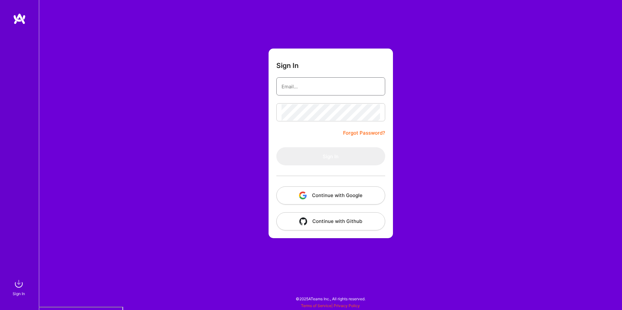
type input "[EMAIL_ADDRESS][DOMAIN_NAME]"
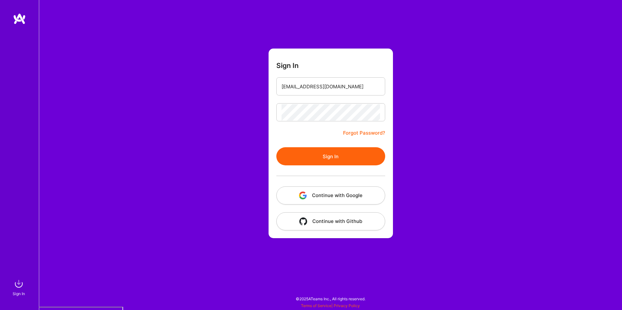
click at [365, 190] on button "Continue with Google" at bounding box center [330, 196] width 109 height 18
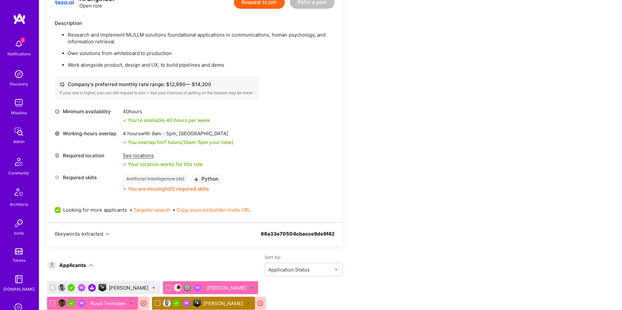
scroll to position [565, 0]
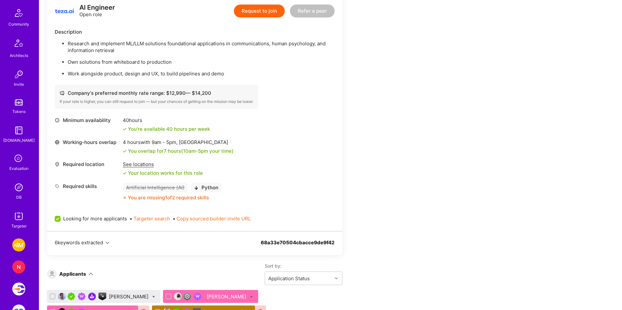
scroll to position [257, 0]
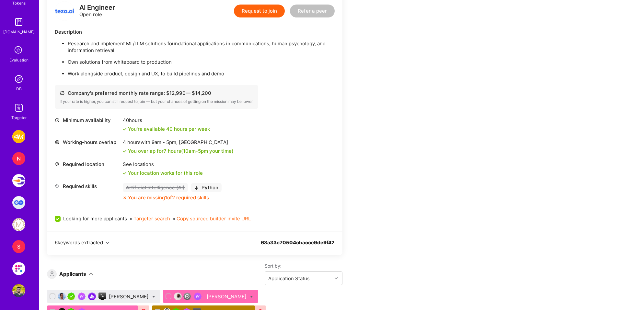
click at [23, 89] on link "DB" at bounding box center [19, 83] width 40 height 20
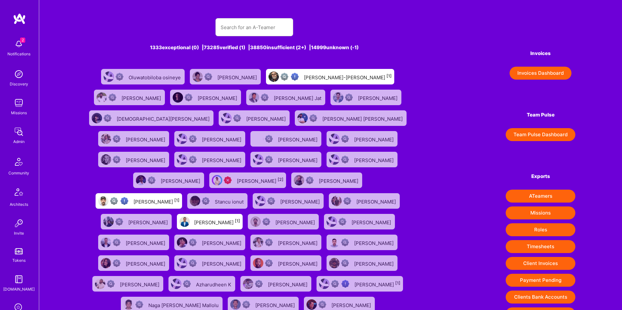
click at [550, 75] on button "Invoices Dashboard" at bounding box center [540, 73] width 62 height 13
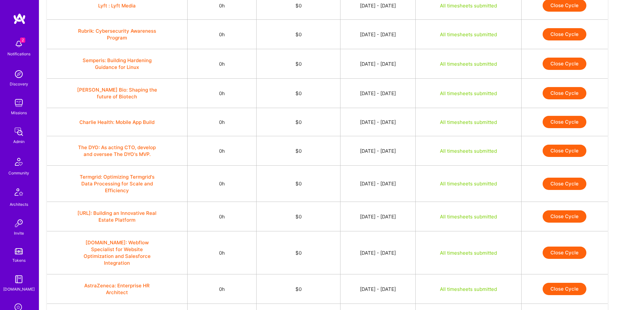
scroll to position [451, 0]
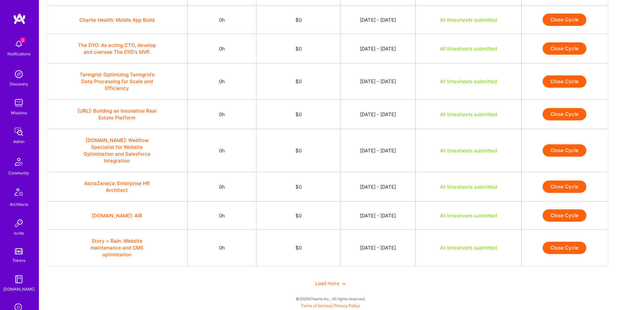
click at [342, 285] on icon at bounding box center [344, 284] width 4 height 4
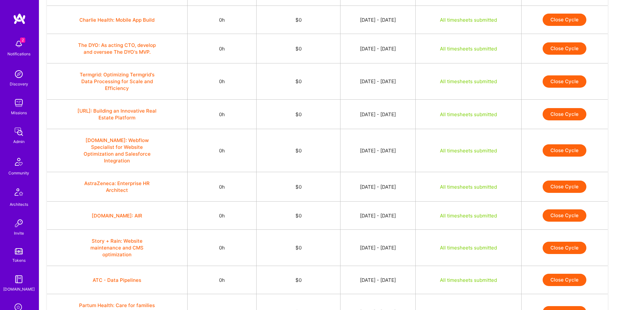
scroll to position [1057, 0]
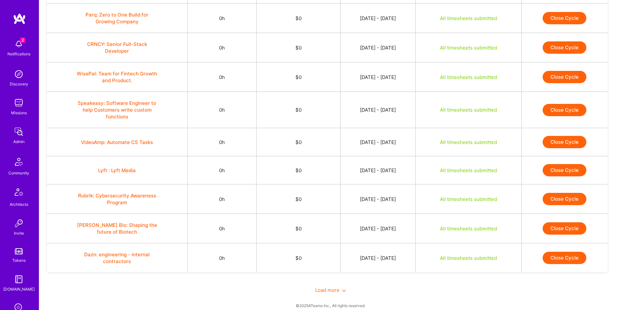
click at [333, 287] on span "Load more" at bounding box center [330, 290] width 31 height 6
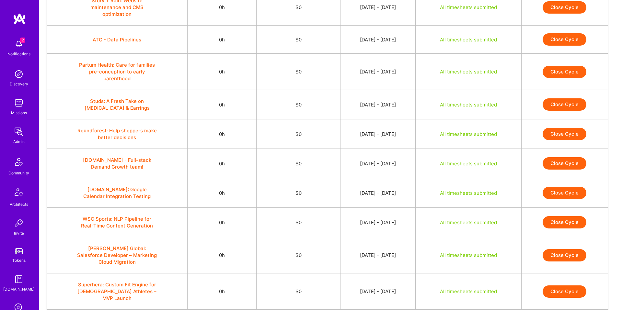
scroll to position [0, 0]
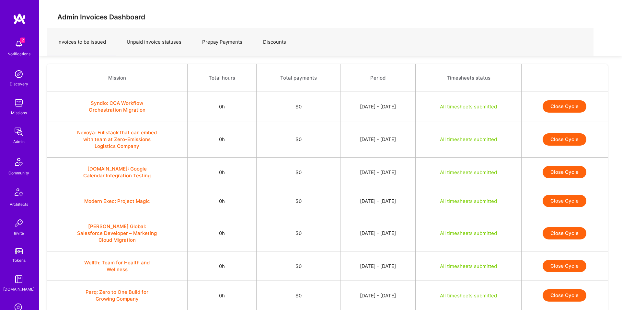
click at [169, 35] on link "Unpaid invoice statuses" at bounding box center [153, 42] width 75 height 28
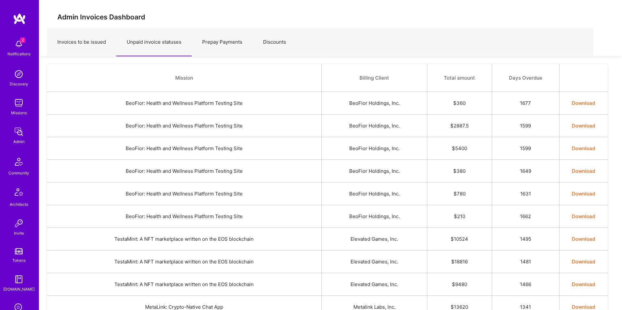
click at [218, 37] on link "Prepay Payments" at bounding box center [222, 42] width 61 height 28
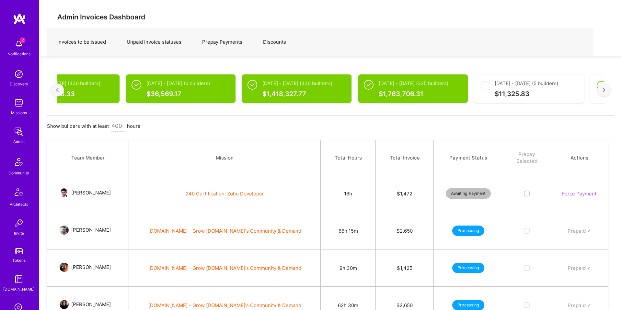
scroll to position [0, 1778]
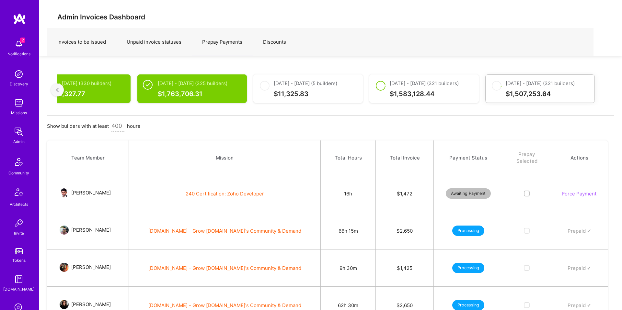
click at [280, 45] on link "Discounts" at bounding box center [275, 42] width 44 height 28
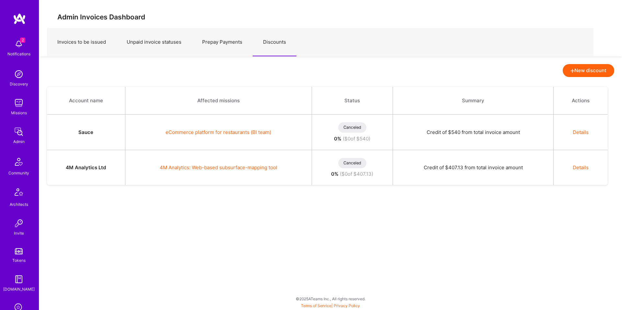
click at [157, 44] on link "Unpaid invoice statuses" at bounding box center [153, 42] width 75 height 28
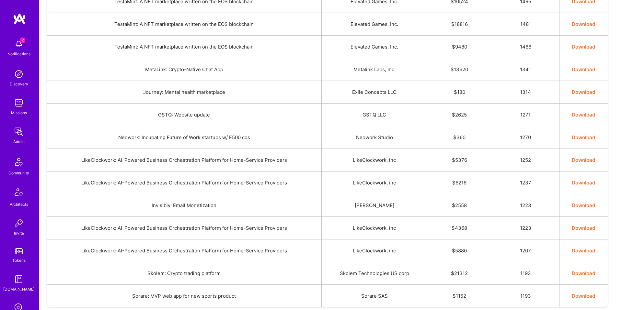
scroll to position [279, 0]
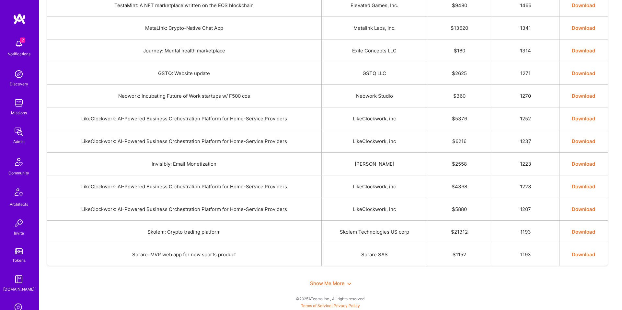
click at [338, 277] on div "Show Me More" at bounding box center [330, 283] width 567 height 22
click at [326, 283] on span "Show Me More" at bounding box center [330, 283] width 41 height 6
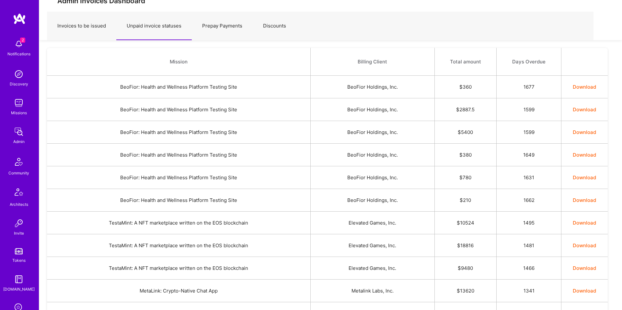
scroll to position [0, 0]
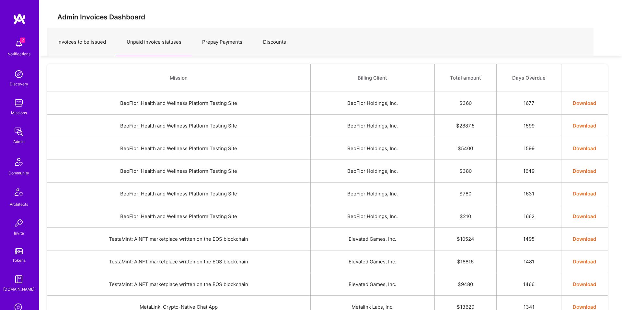
click at [101, 46] on link "Invoices to be issued" at bounding box center [81, 42] width 69 height 28
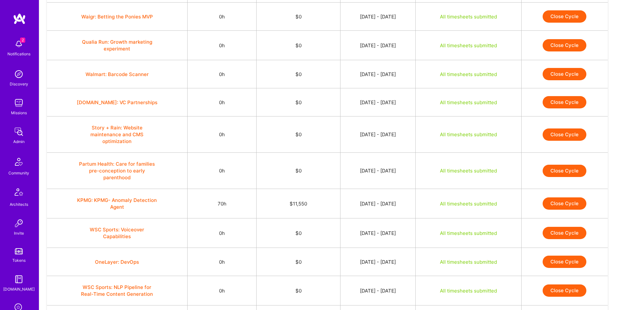
scroll to position [1679, 0]
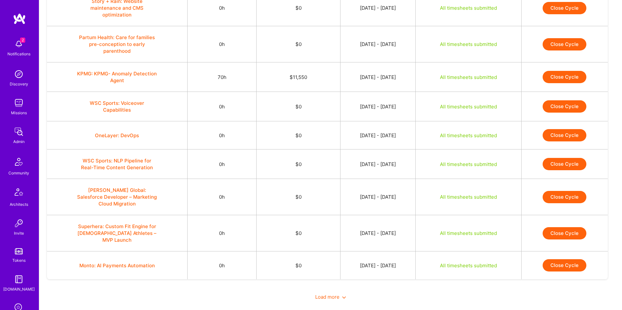
click at [332, 294] on span "Load more" at bounding box center [330, 297] width 31 height 6
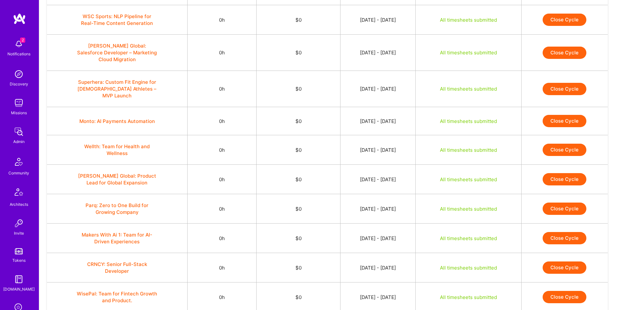
scroll to position [2276, 0]
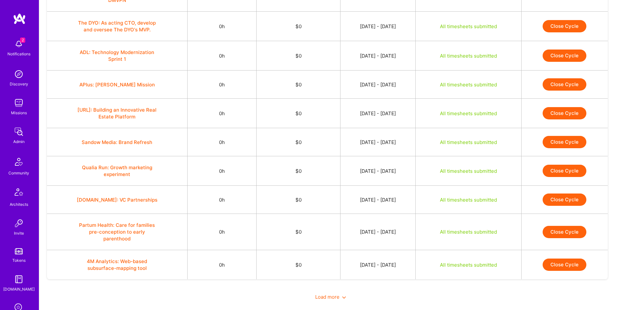
click at [336, 290] on div "Load more" at bounding box center [330, 297] width 567 height 22
click at [325, 294] on span "Load more" at bounding box center [330, 297] width 31 height 6
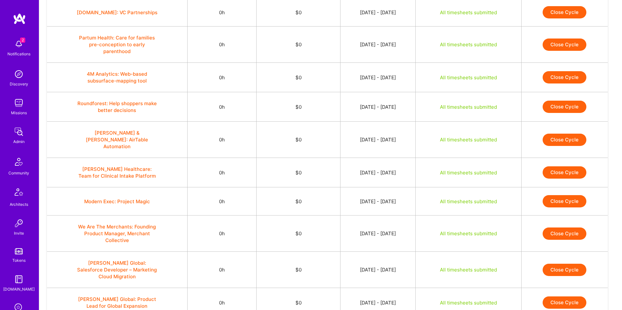
scroll to position [2879, 0]
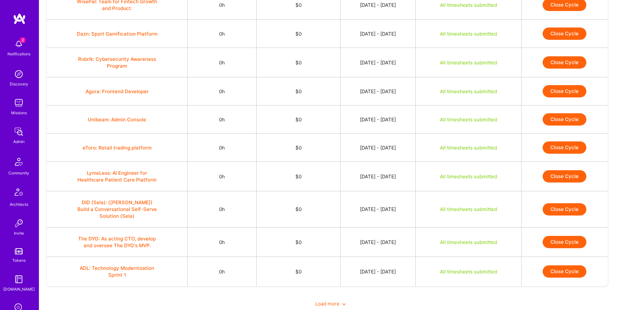
click at [325, 293] on div "Load more" at bounding box center [330, 304] width 567 height 22
click at [331, 293] on div "Load more" at bounding box center [330, 304] width 567 height 22
click at [327, 301] on span "Load more" at bounding box center [330, 304] width 31 height 6
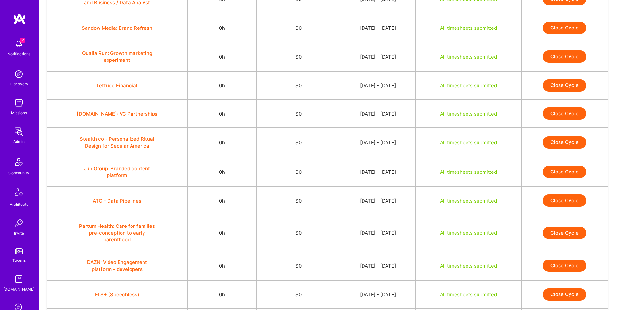
scroll to position [3477, 0]
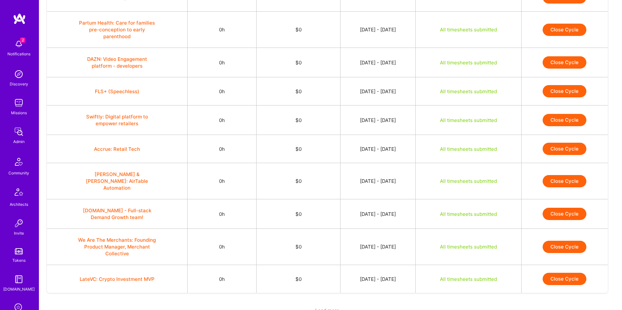
click at [327, 308] on span "Load more" at bounding box center [330, 311] width 31 height 6
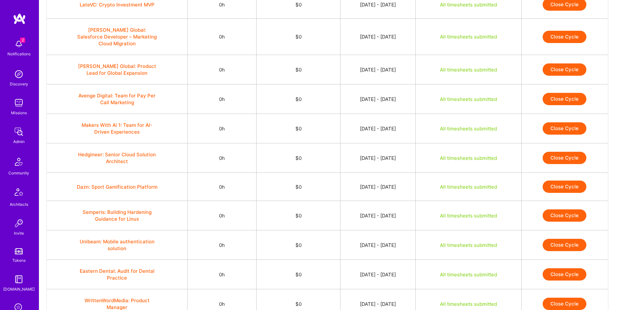
scroll to position [4072, 0]
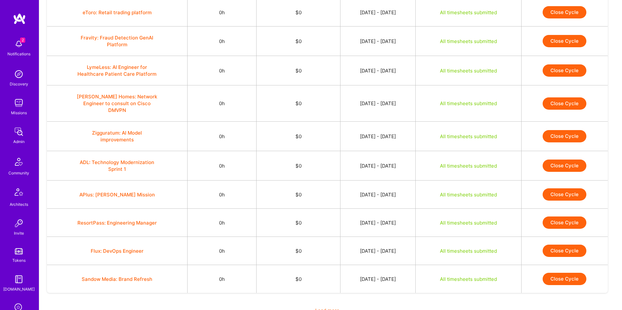
click at [322, 308] on span "Load more" at bounding box center [330, 311] width 31 height 6
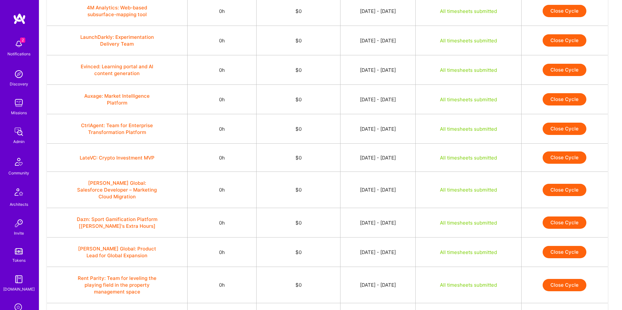
scroll to position [4678, 0]
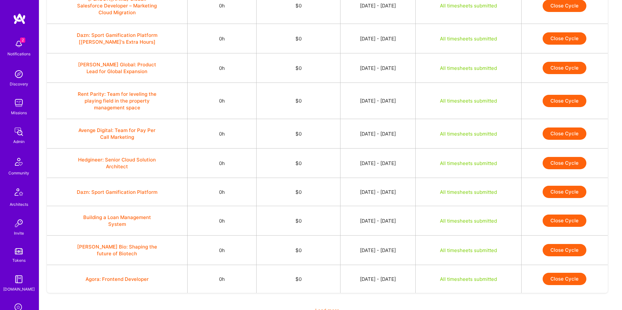
click at [340, 308] on span "Load more" at bounding box center [330, 311] width 31 height 6
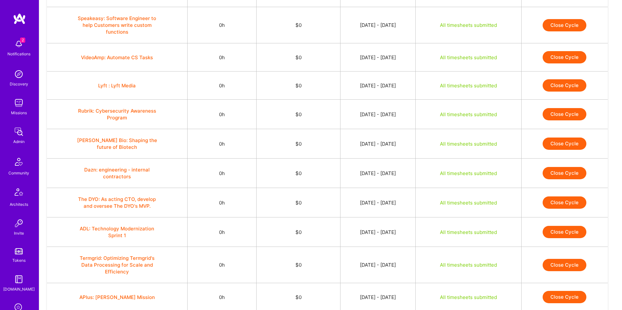
scroll to position [0, 0]
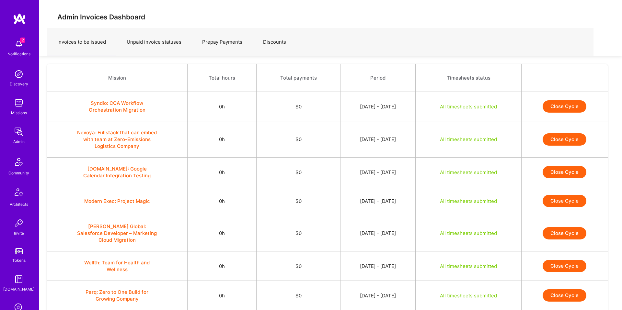
click at [307, 10] on div "Admin Invoices Dashboard Invoices to be issued Unpaid invoice statuses Prepay P…" at bounding box center [330, 28] width 583 height 56
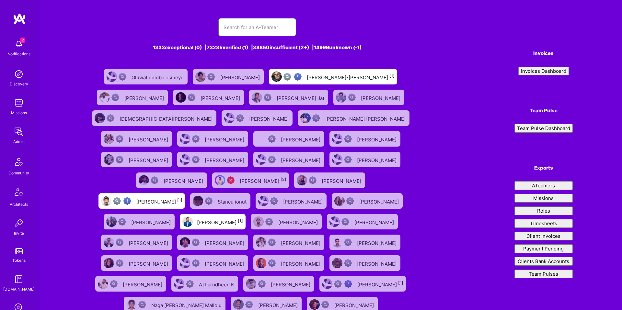
click at [233, 30] on input "text" at bounding box center [256, 27] width 67 height 17
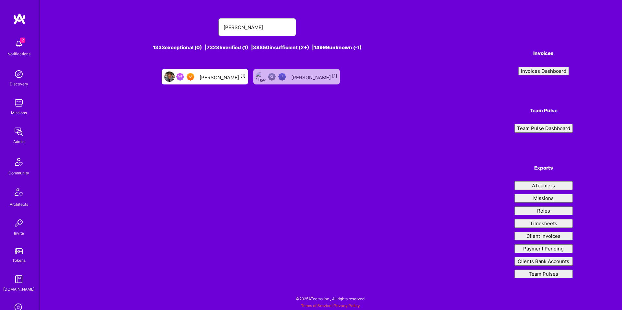
type input "eli feldman"
click at [222, 76] on div "Eli Feldman [1]" at bounding box center [222, 77] width 46 height 8
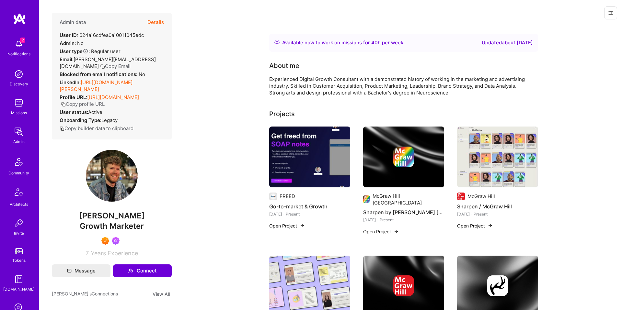
click at [159, 20] on button "Details" at bounding box center [155, 22] width 17 height 19
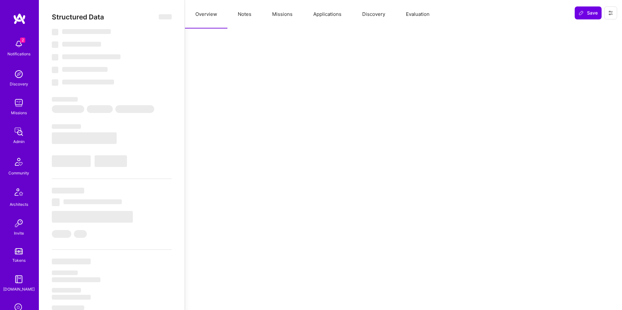
click at [242, 12] on button "Notes" at bounding box center [244, 14] width 34 height 28
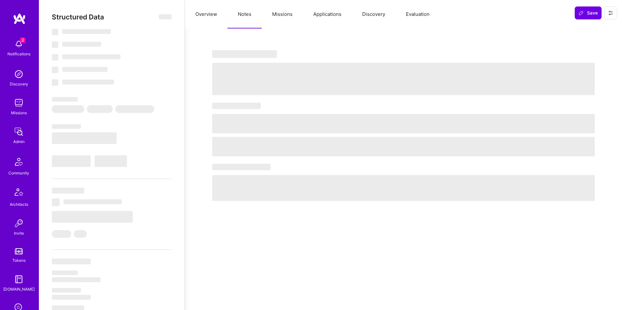
select select "Right Now"
select select "7"
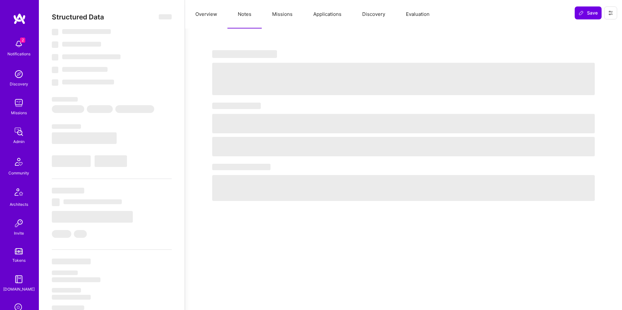
select select "US"
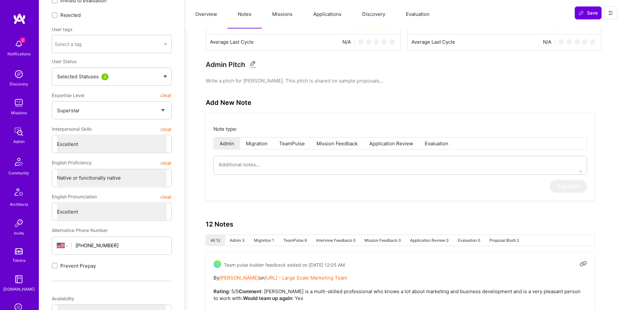
scroll to position [63, 0]
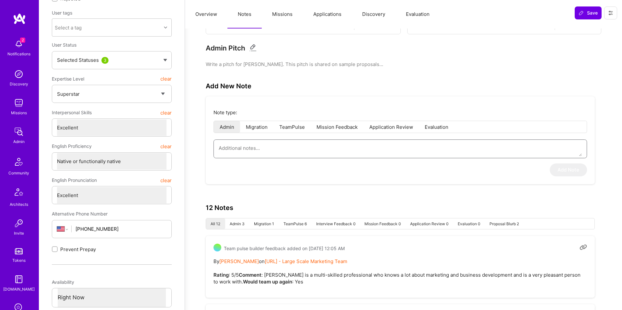
click at [375, 143] on textarea at bounding box center [400, 148] width 363 height 17
paste textarea "I built this tool for Freed that is pulling in 50 million search impressions an…"
type textarea "x"
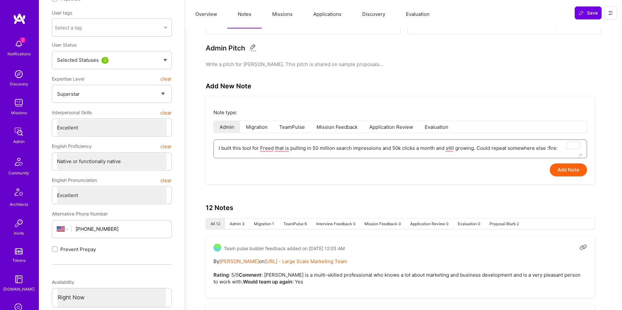
type textarea "I built this tool for Freed that is pulling in 50 million search impressions an…"
click at [384, 152] on textarea "I built this tool for Freed that is pulling in 50 million search impressions an…" at bounding box center [400, 148] width 363 height 17
type textarea "x"
type textarea ""I built this tool for Freed that is pulling in 50 million search impressions a…"
type textarea "x"
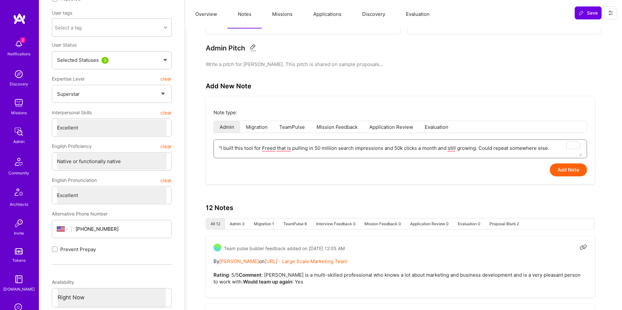
type textarea ""I built this tool for Freed that is pulling in 50 million search impressions a…"
type textarea "x"
type textarea ""I built this tool for Freed that is pulling in 50 million search impressions a…"
type textarea "x"
type textarea ""I built this tool for Freed that is pulling in 50 million search impressions a…"
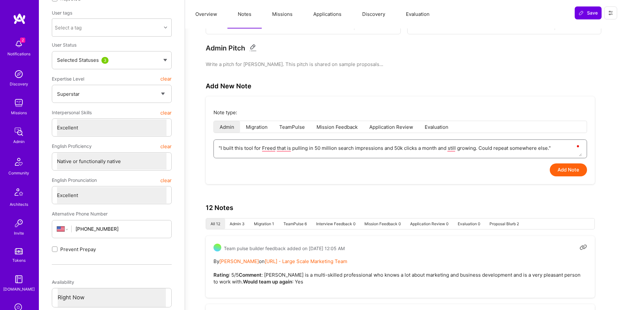
type textarea "x"
type textarea ""I built this tool for Freed that is pulling in 50 million search impressions a…"
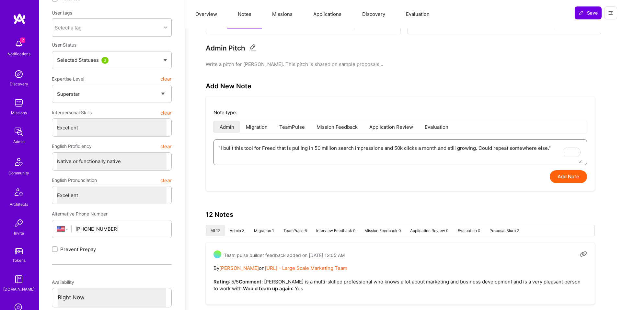
paste textarea "https://icdcodes.ai/"
type textarea "x"
type textarea ""I built this tool for Freed that is pulling in 50 million search impressions a…"
click at [573, 181] on button "Add Note" at bounding box center [568, 176] width 37 height 13
type textarea "x"
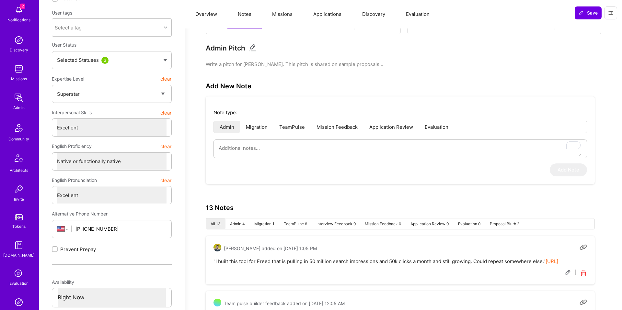
scroll to position [54, 0]
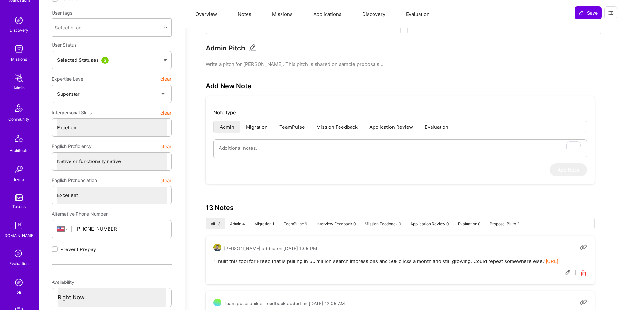
click at [20, 286] on img at bounding box center [18, 282] width 13 height 13
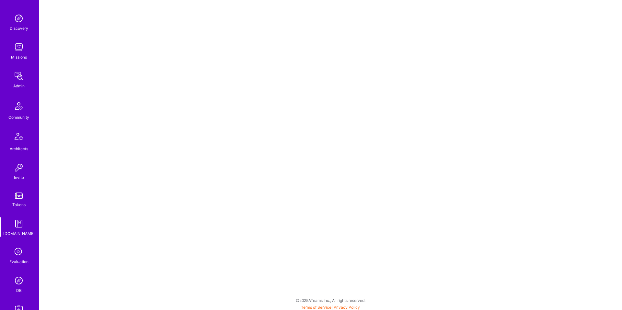
scroll to position [56, 0]
click at [14, 281] on img at bounding box center [18, 280] width 13 height 13
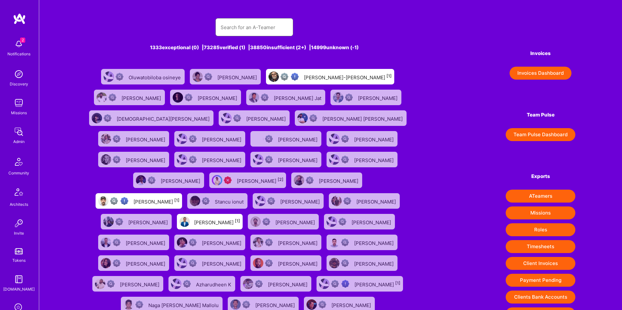
click at [262, 26] on input "text" at bounding box center [254, 27] width 67 height 17
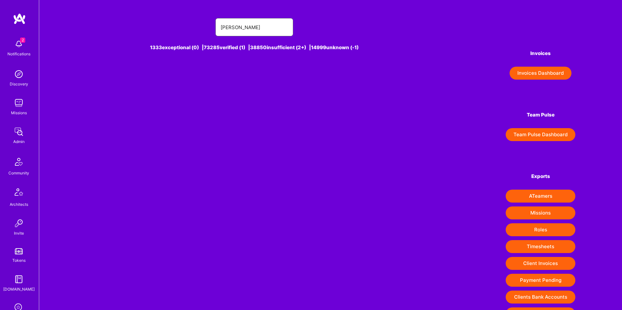
type input "igor gure"
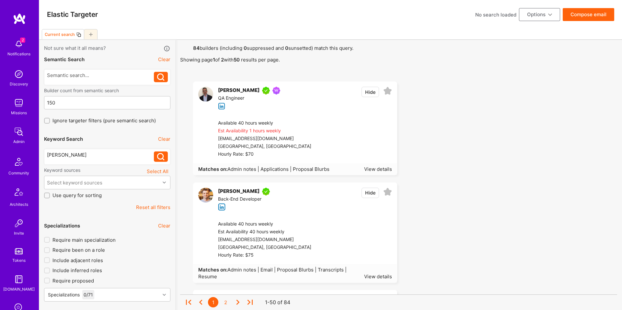
click at [290, 116] on div "Available 40 hours weekly Est Availability 1 hours weekly igrinbex@gmail.com To…" at bounding box center [302, 139] width 188 height 49
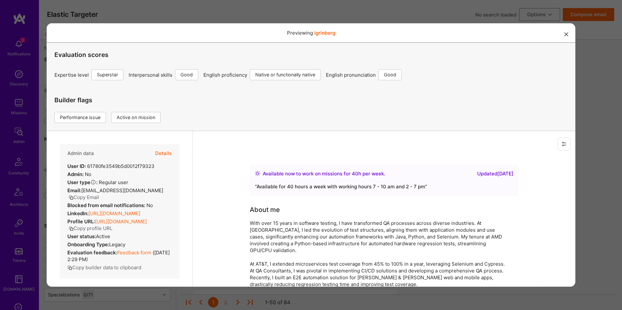
click at [167, 156] on button "Details" at bounding box center [163, 153] width 17 height 19
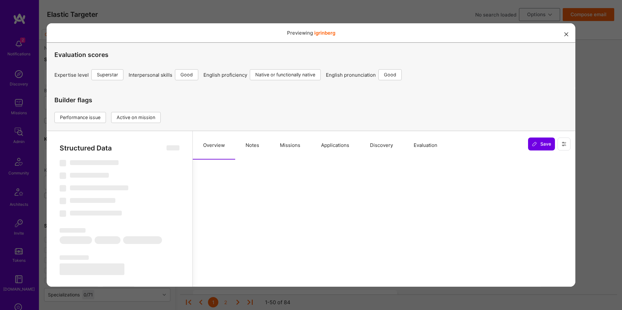
click at [339, 153] on button "Applications" at bounding box center [335, 145] width 49 height 28
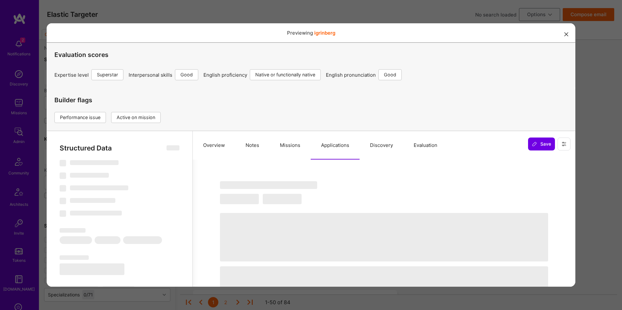
select select "Right Now"
select select "7"
select select "4"
select select "7"
select select "6"
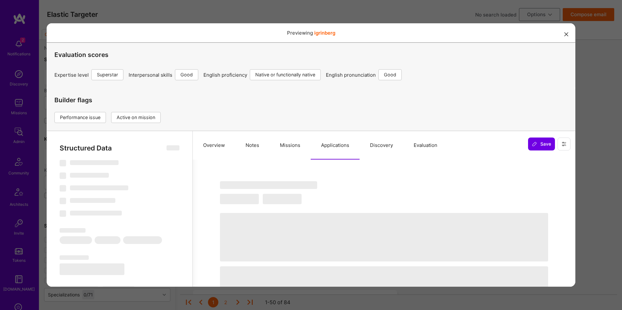
select select "CA"
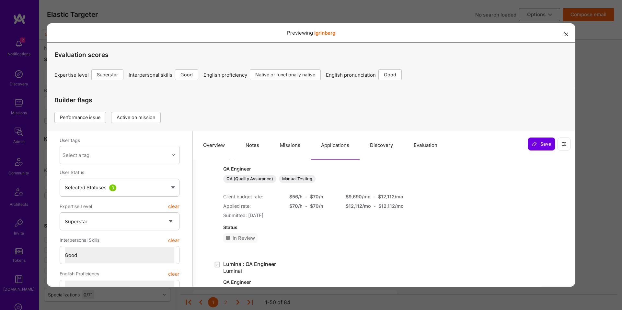
scroll to position [63, 0]
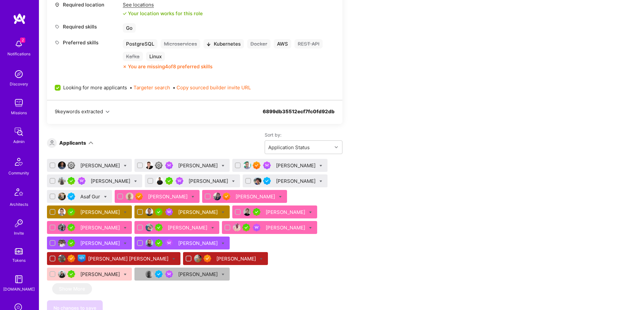
scroll to position [376, 0]
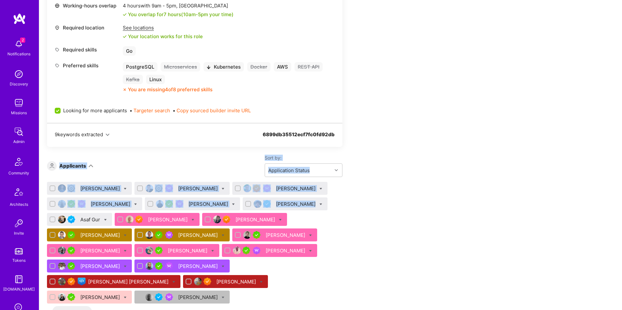
drag, startPoint x: 391, startPoint y: 139, endPoint x: 372, endPoint y: 197, distance: 61.2
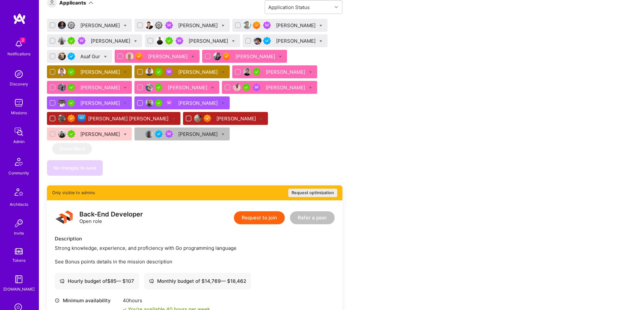
scroll to position [426, 0]
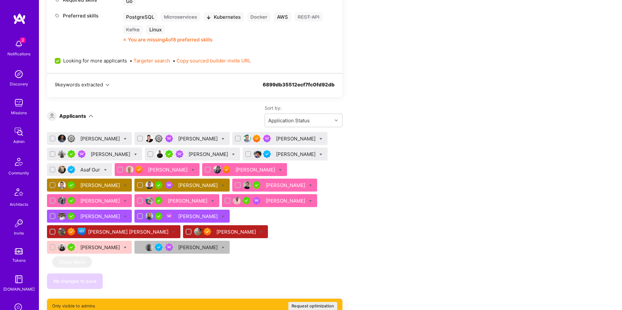
click at [103, 187] on div "Dominik Gleich" at bounding box center [100, 185] width 41 height 7
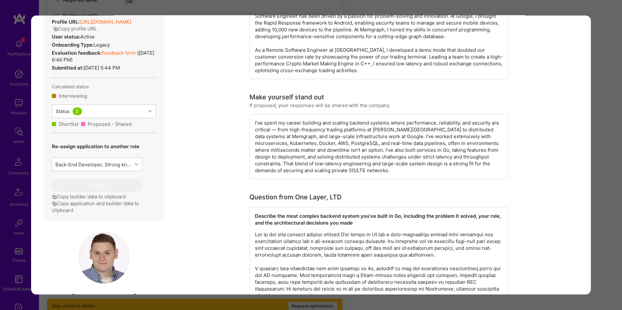
scroll to position [277, 0]
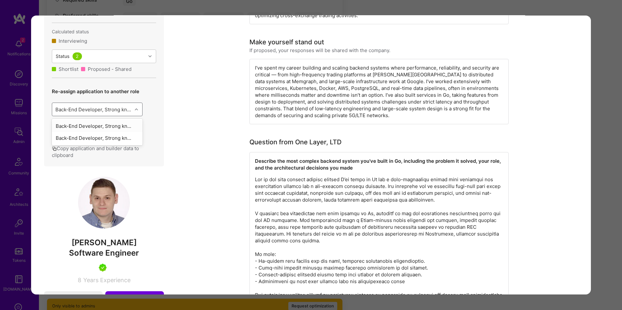
click at [82, 113] on div "Back-End Developer, Strong knowledge, experience, and proficiency with the Go p…" at bounding box center [93, 109] width 77 height 7
click at [83, 131] on div "Back-End Developer, Strong kn..." at bounding box center [97, 126] width 91 height 12
click at [84, 137] on button "Update" at bounding box center [97, 130] width 91 height 13
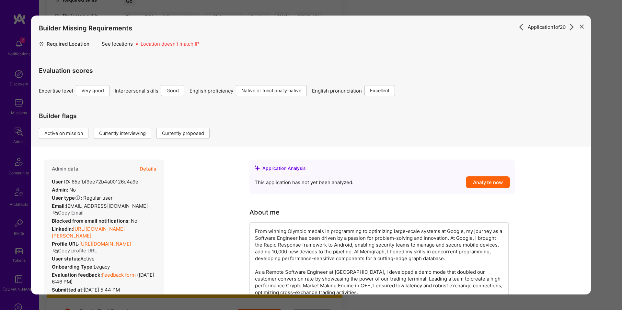
click at [19, 152] on div "Application 1 of 20 Builder Missing Requirements Required Location See location…" at bounding box center [311, 155] width 622 height 310
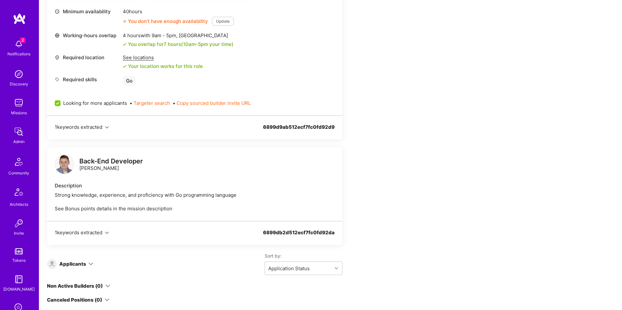
scroll to position [820, 0]
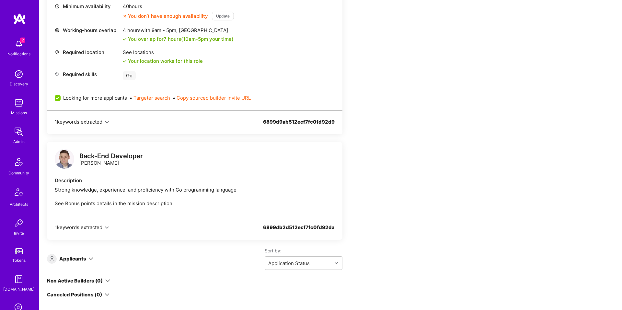
click at [88, 260] on icon at bounding box center [90, 258] width 5 height 5
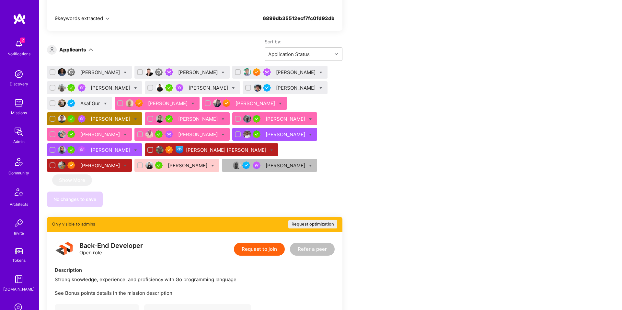
scroll to position [494, 0]
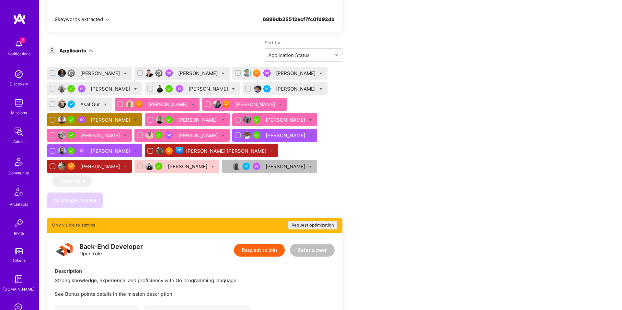
click at [377, 173] on div "Team Members We’re actively looking for builders. This is the best time to requ…" at bounding box center [241, 296] width 389 height 1333
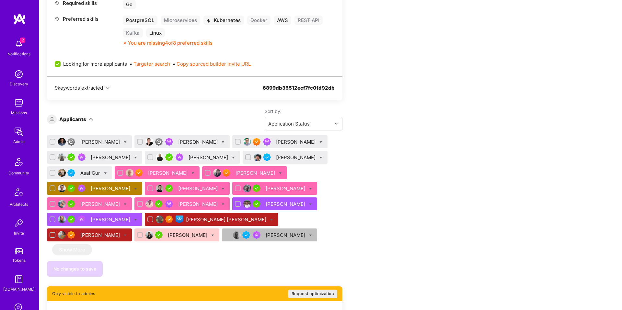
scroll to position [425, 0]
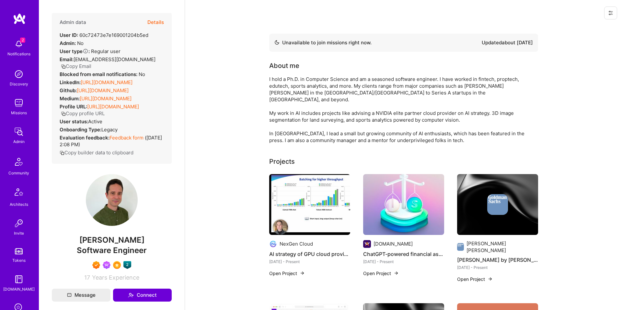
click at [161, 25] on button "Details" at bounding box center [155, 22] width 17 height 19
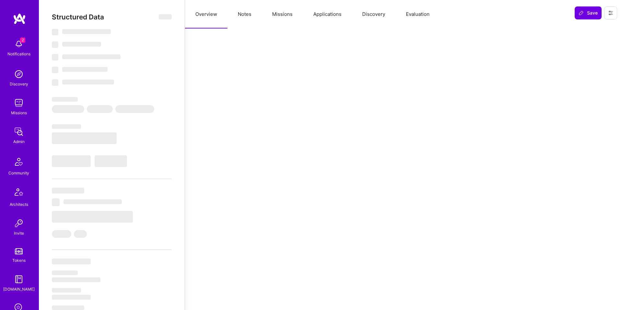
click at [249, 14] on button "Notes" at bounding box center [244, 14] width 34 height 28
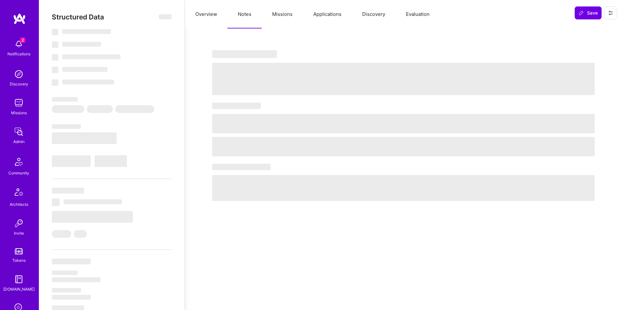
select select "Not Available"
select select "3 Months"
select select "7"
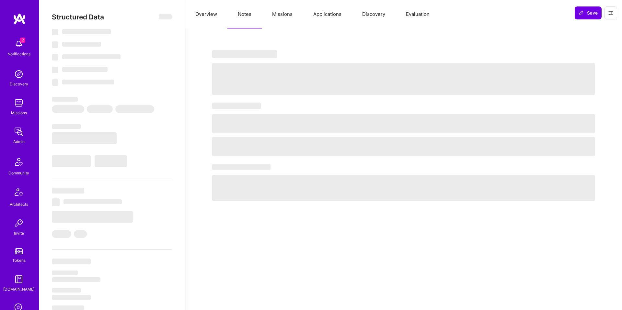
select select "7"
select select "US"
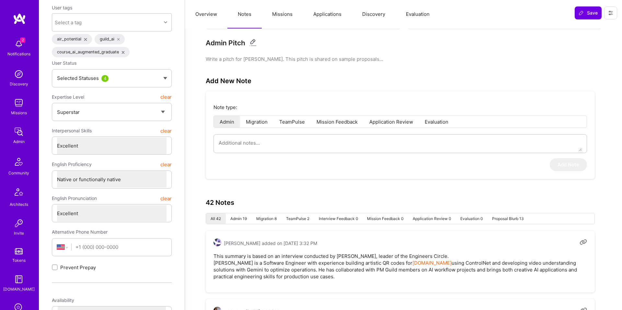
scroll to position [122, 0]
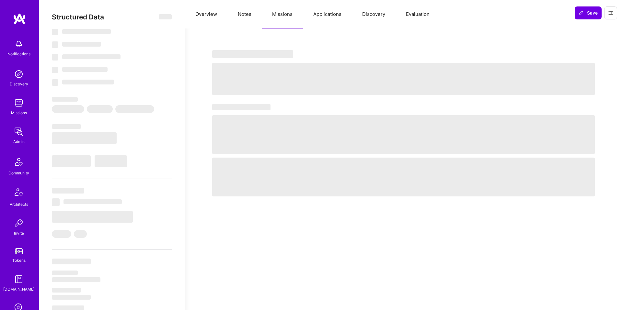
click at [280, 14] on button "Missions" at bounding box center [282, 14] width 41 height 28
select select "Right Now"
select select "7"
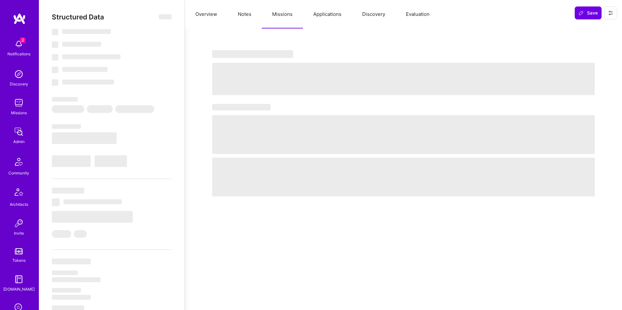
select select "7"
select select "US"
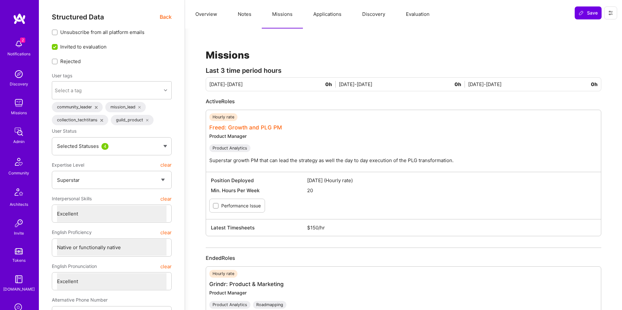
click at [250, 130] on link "Freed: Growth and PLG PM" at bounding box center [245, 127] width 73 height 6
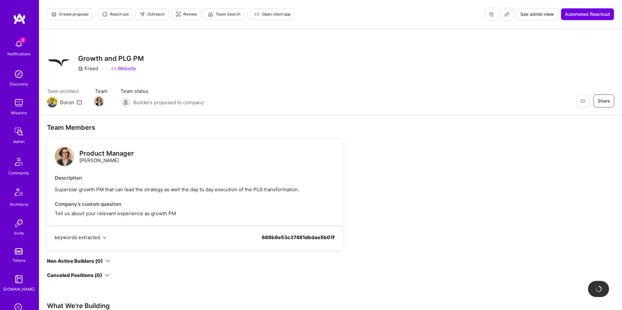
click at [117, 58] on h3 "Growth and PLG PM" at bounding box center [111, 58] width 66 height 8
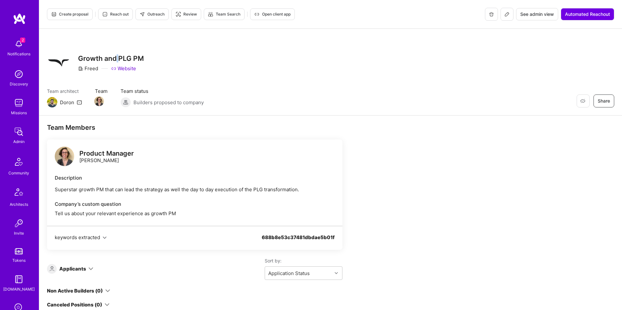
click at [117, 58] on h3 "Growth and PLG PM" at bounding box center [111, 58] width 66 height 8
copy h3 "Growth and PLG PM"
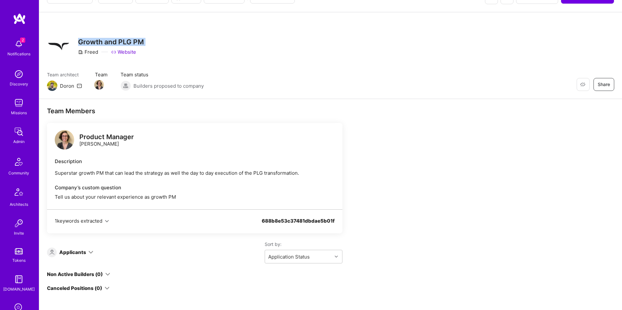
scroll to position [17, 0]
click at [274, 94] on div "Restore Not Interested Share Growth and PLG PM Freed Website Team architect Dor…" at bounding box center [330, 55] width 583 height 87
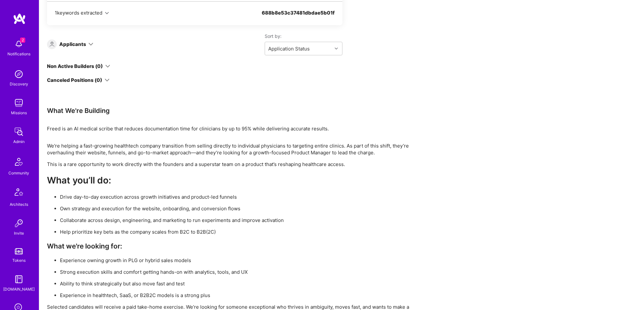
scroll to position [252, 0]
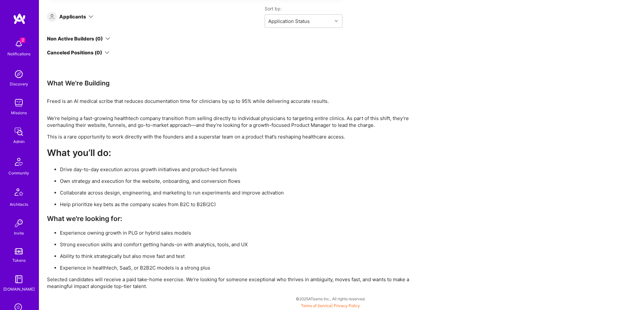
click at [259, 285] on p "Selected candidates will receive a paid take-home exercise. We’re looking for s…" at bounding box center [241, 283] width 389 height 14
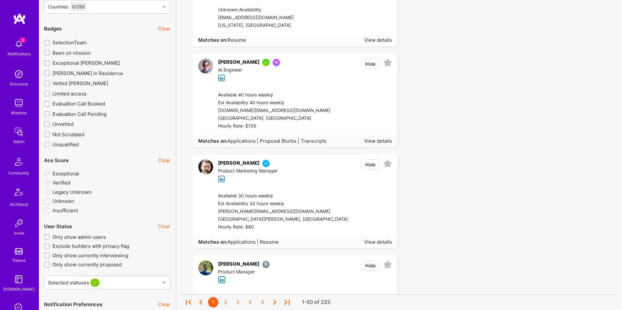
scroll to position [1107, 0]
click at [74, 63] on span "Exceptional [PERSON_NAME]" at bounding box center [85, 63] width 67 height 7
click at [50, 63] on input "Exceptional [PERSON_NAME]" at bounding box center [47, 64] width 5 height 5
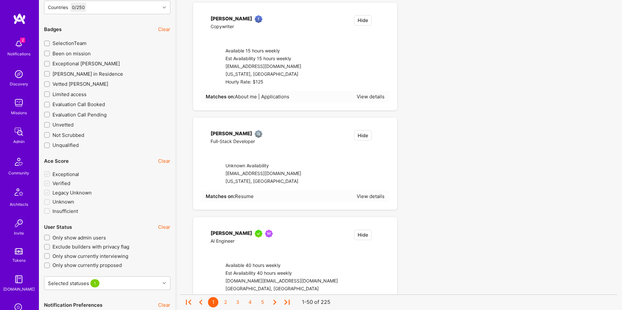
checkbox input "true"
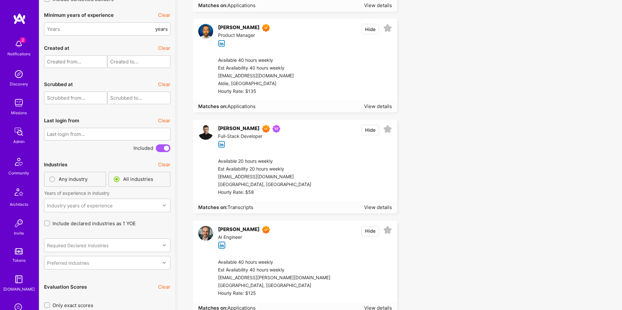
scroll to position [1458, 0]
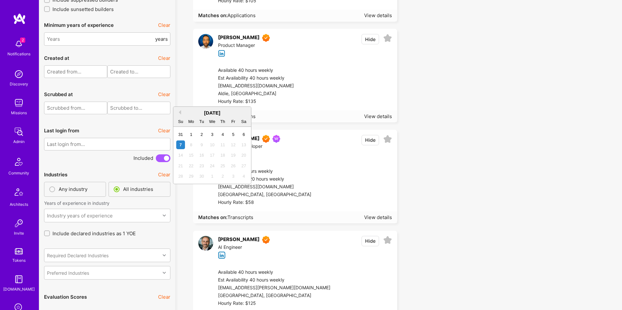
click at [103, 141] on input "text" at bounding box center [107, 144] width 126 height 13
click at [180, 112] on button "Previous Month" at bounding box center [178, 112] width 5 height 5
click at [236, 134] on div "1" at bounding box center [233, 134] width 9 height 9
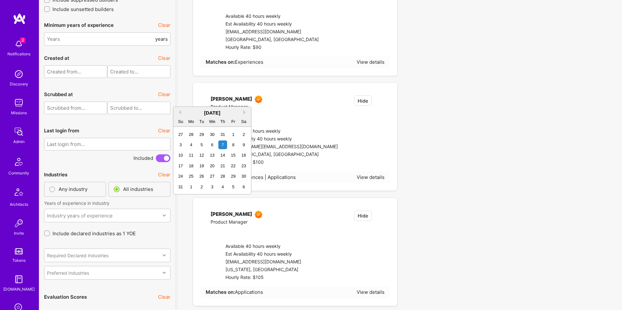
type input "01/08/2025"
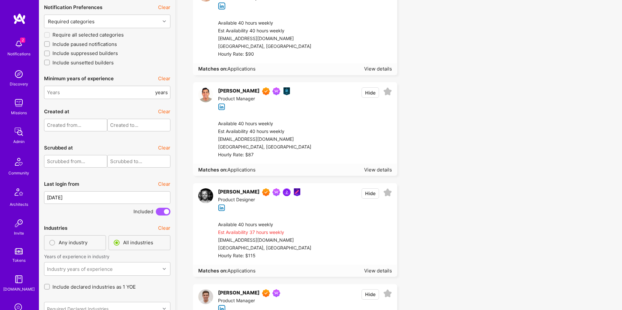
scroll to position [1405, 0]
click at [378, 268] on div "View details" at bounding box center [378, 270] width 28 height 7
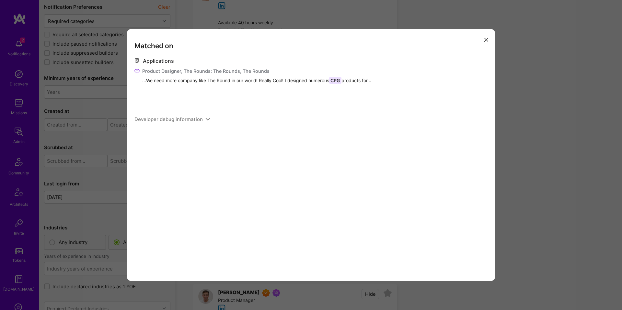
click at [506, 150] on div "Matched on Applications Product Designer, The Rounds: The Rounds, The Rounds ..…" at bounding box center [311, 155] width 622 height 310
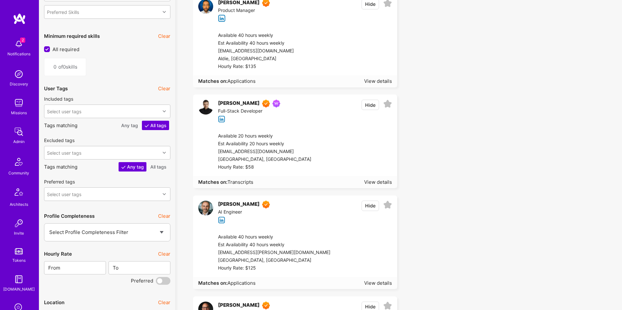
scroll to position [814, 0]
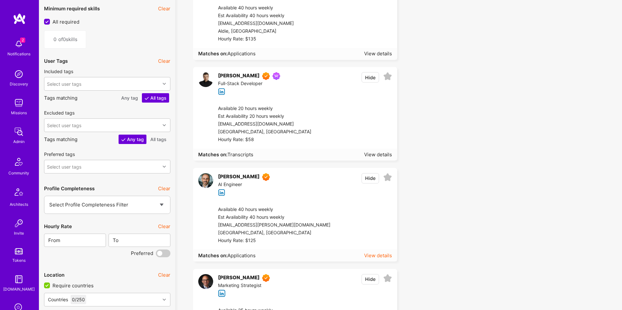
click at [389, 258] on div "View details" at bounding box center [378, 255] width 28 height 7
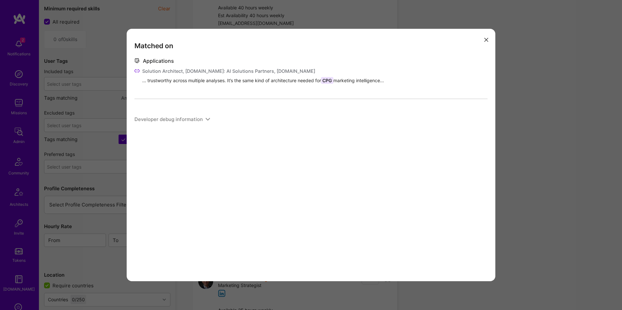
click at [506, 140] on div "Matched on Applications Solution Architect, A.Team: AI Solutions Partners, A.Te…" at bounding box center [311, 155] width 622 height 310
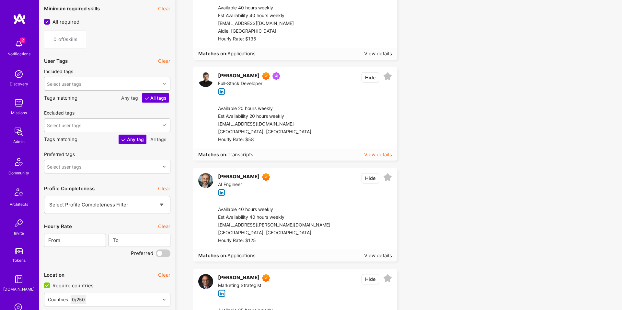
click at [378, 155] on div "View details" at bounding box center [378, 154] width 28 height 7
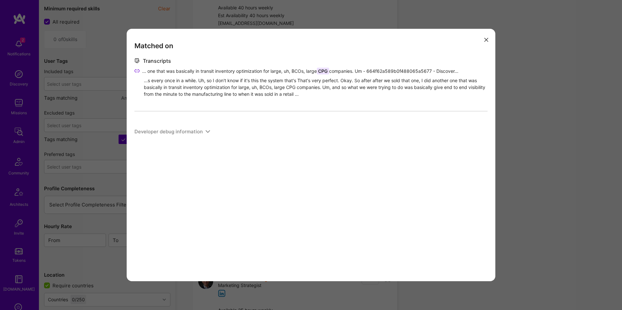
click at [541, 134] on div "Matched on Transcripts ... one that was basically in transit inventory optimiza…" at bounding box center [311, 155] width 622 height 310
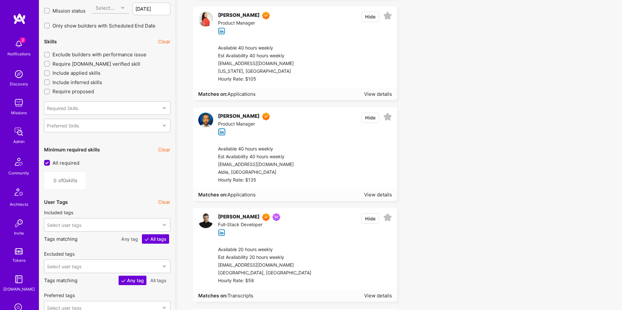
scroll to position [673, 0]
click at [381, 196] on div "View details" at bounding box center [378, 195] width 28 height 7
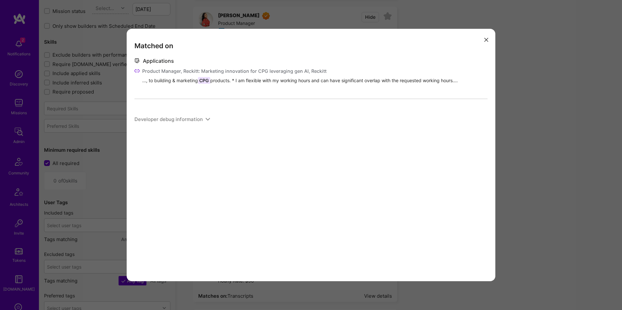
click at [517, 176] on div "Matched on Applications Product Manager, Reckitt: Marketing innovation for CPG …" at bounding box center [311, 155] width 622 height 310
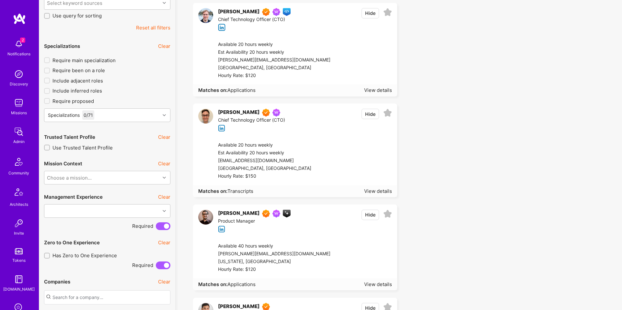
scroll to position [115, 0]
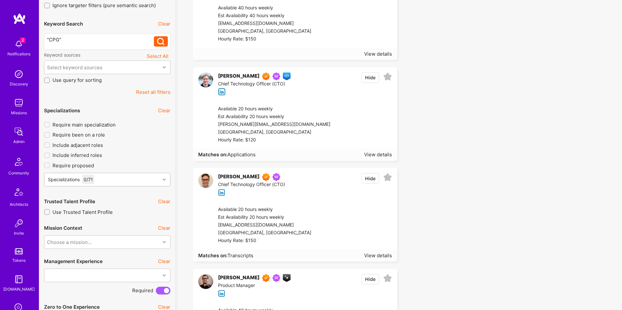
click at [116, 175] on div "Specializations 0 / 71" at bounding box center [102, 179] width 116 height 13
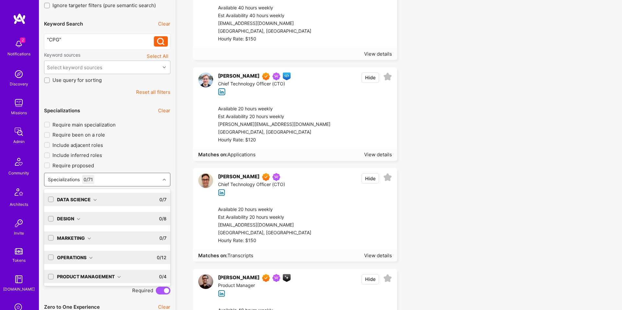
scroll to position [40, 0]
click at [97, 273] on div "Software Engineering" at bounding box center [89, 274] width 64 height 7
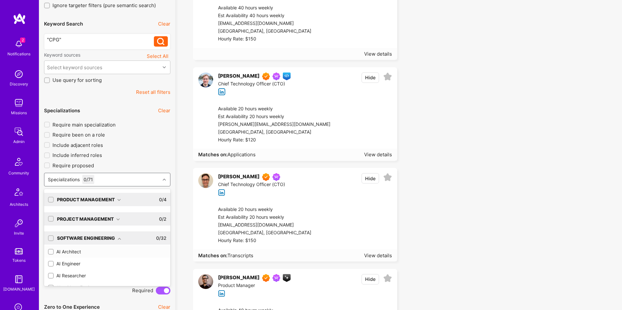
scroll to position [78, 0]
click at [78, 253] on div "AI Architect" at bounding box center [107, 251] width 119 height 7
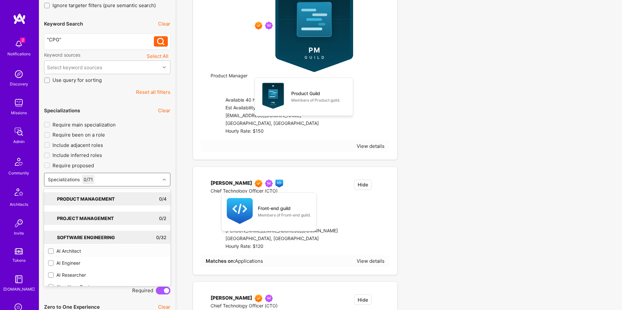
checkbox input "true"
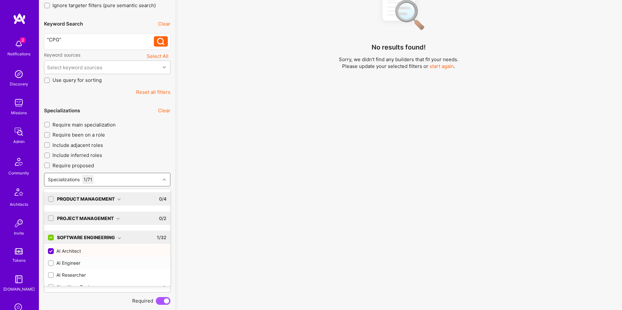
click at [72, 264] on div "AI Engineer" at bounding box center [107, 263] width 119 height 7
checkbox input "true"
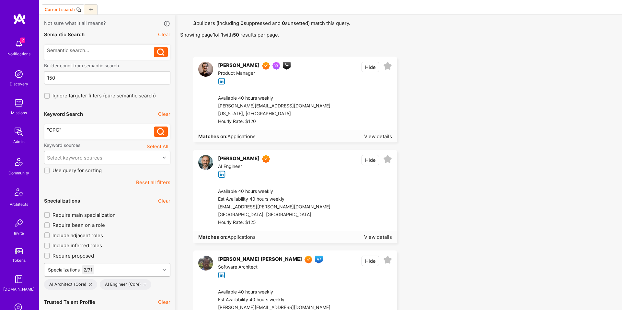
scroll to position [28, 0]
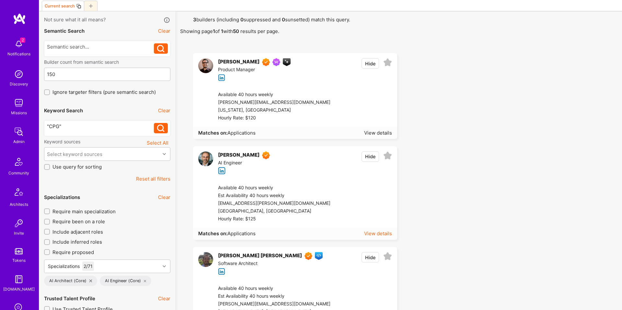
click at [381, 235] on div "View details" at bounding box center [378, 233] width 28 height 7
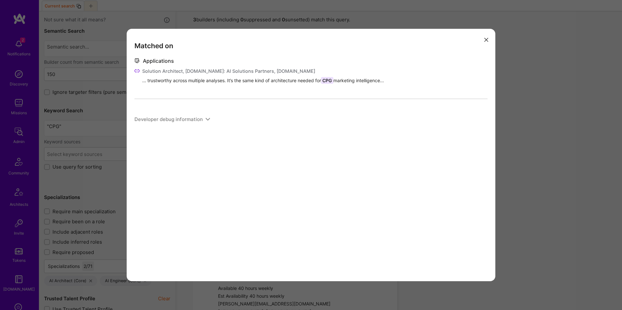
click at [500, 122] on div "Matched on Applications Solution Architect, A.Team: AI Solutions Partners, A.Te…" at bounding box center [311, 155] width 622 height 310
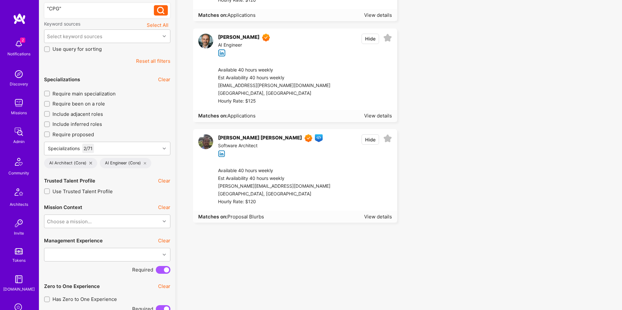
scroll to position [148, 0]
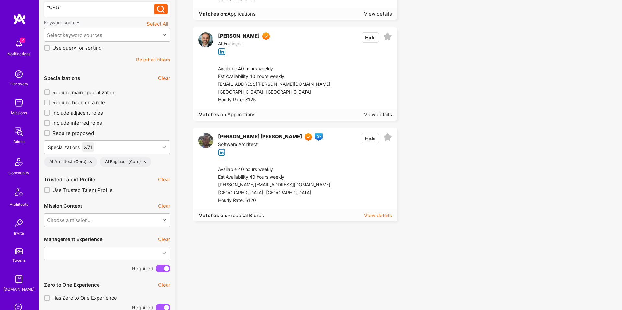
click at [384, 216] on div "View details" at bounding box center [378, 215] width 28 height 7
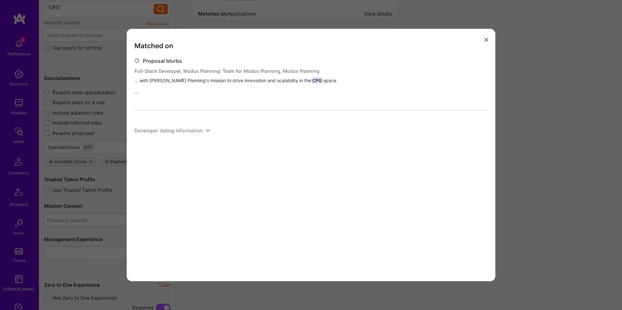
click at [519, 136] on div "Matched on Proposal blurbs Full-Stack Developer, Modus Planning: Team for Modus…" at bounding box center [311, 155] width 622 height 310
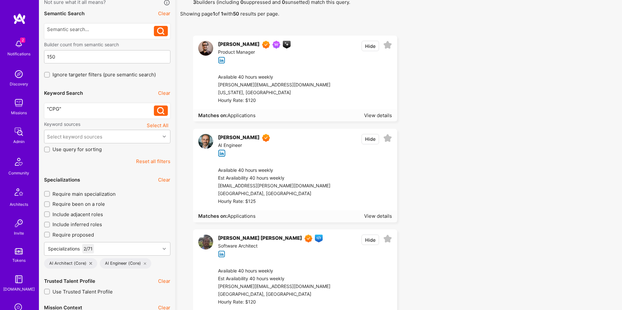
scroll to position [46, 0]
click at [385, 115] on div "View details" at bounding box center [378, 115] width 28 height 7
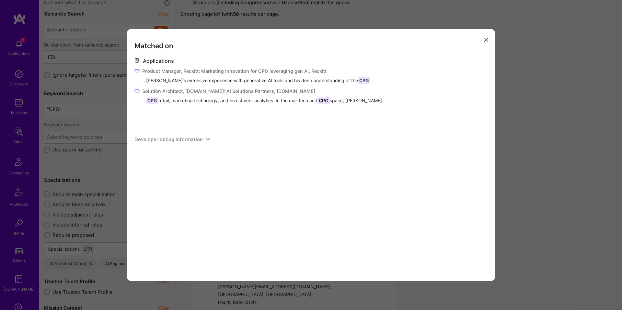
click at [514, 141] on div "Matched on Applications Product Manager, Reckitt: Marketing innovation for CPG …" at bounding box center [311, 155] width 622 height 310
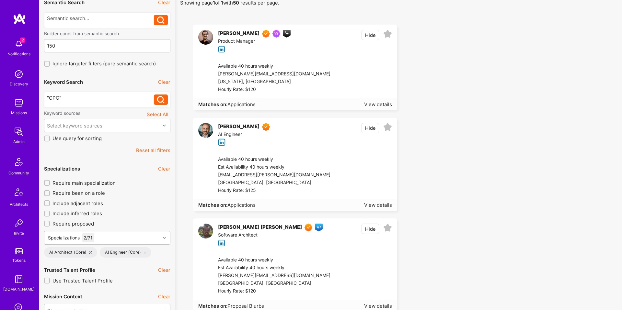
scroll to position [62, 0]
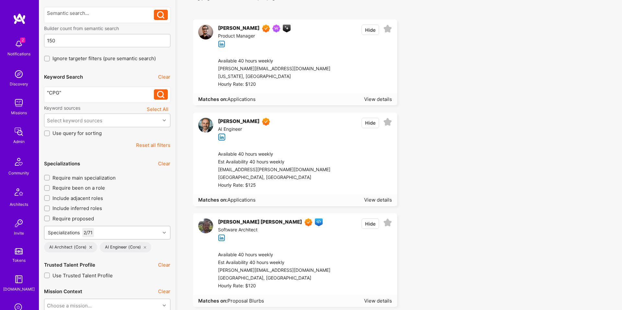
click at [160, 229] on div "Specializations 2 / 71" at bounding box center [107, 233] width 126 height 14
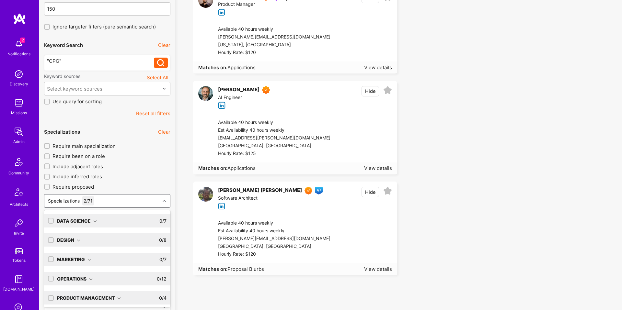
scroll to position [40, 0]
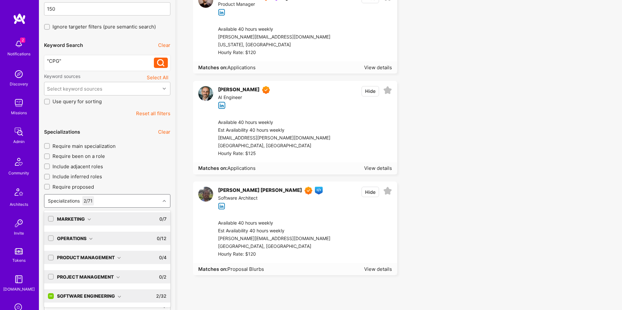
click at [121, 295] on div "Software Engineering 2 / 32" at bounding box center [110, 296] width 113 height 13
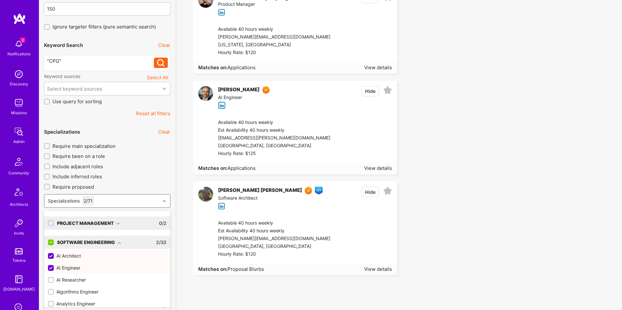
scroll to position [97, 0]
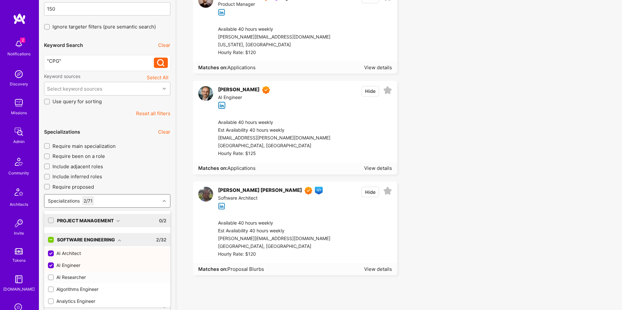
click at [80, 279] on div "AI Researcher" at bounding box center [107, 277] width 119 height 7
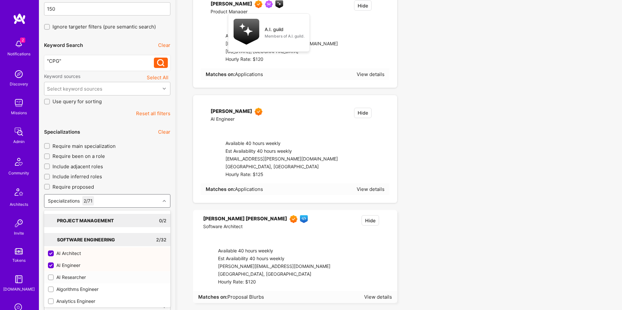
checkbox input "true"
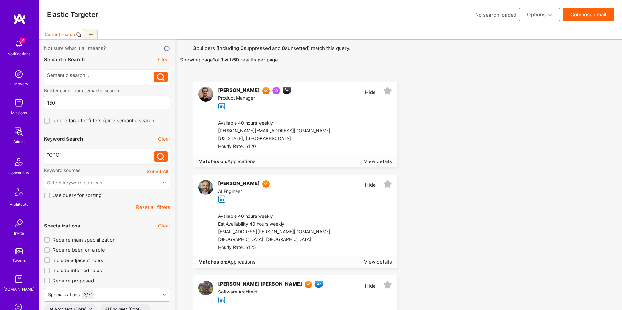
click at [51, 154] on div ""CPG"" at bounding box center [100, 155] width 107 height 7
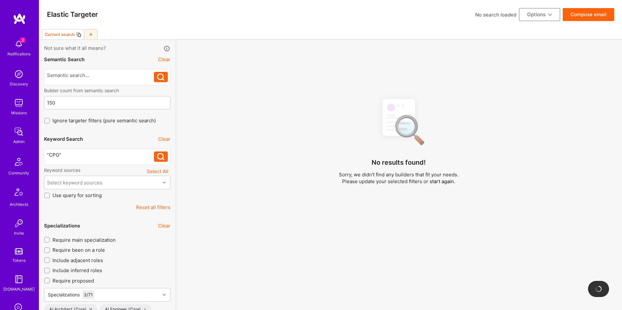
click at [160, 159] on icon at bounding box center [160, 156] width 7 height 7
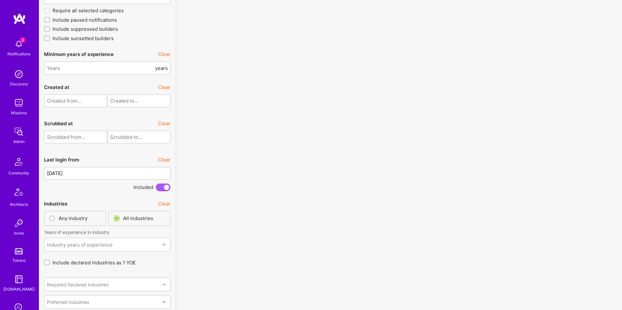
scroll to position [1462, 0]
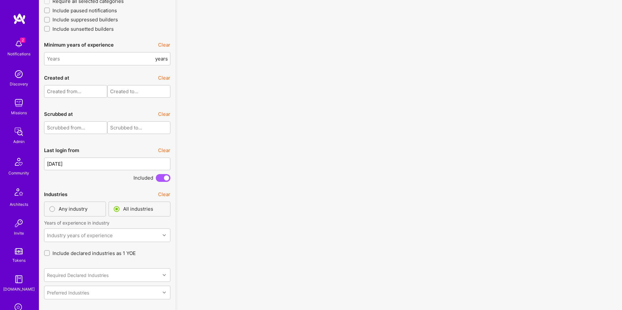
click at [111, 169] on input "01/08/2025" at bounding box center [107, 164] width 126 height 13
click at [180, 127] on button "Previous Month" at bounding box center [178, 127] width 5 height 5
click at [181, 150] on div "1" at bounding box center [180, 149] width 9 height 9
type input "01/06/2025"
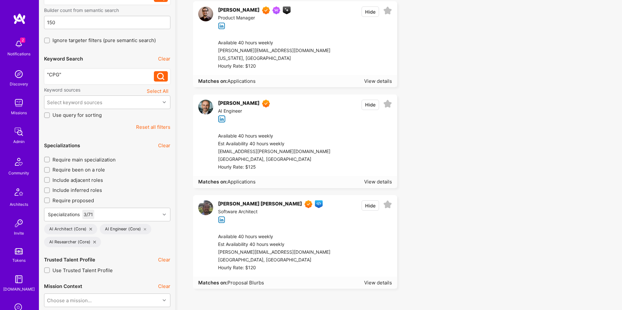
scroll to position [80, 0]
click at [294, 233] on div "Available 40 hours weekly Est Availability 40 hours weekly gorka@aquigorka.com …" at bounding box center [302, 253] width 188 height 49
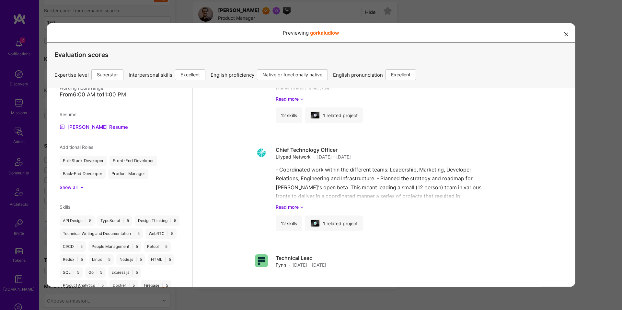
scroll to position [434, 0]
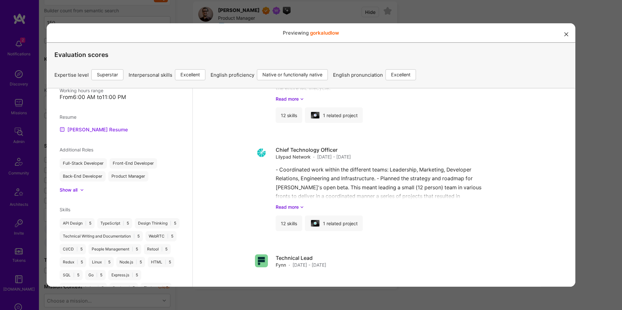
click at [98, 125] on link "Gorka's Resume" at bounding box center [94, 129] width 68 height 8
click at [457, 21] on div "Previewing gorkaludlow Evaluation scores Expertise level Superstar Interpersona…" at bounding box center [311, 155] width 622 height 310
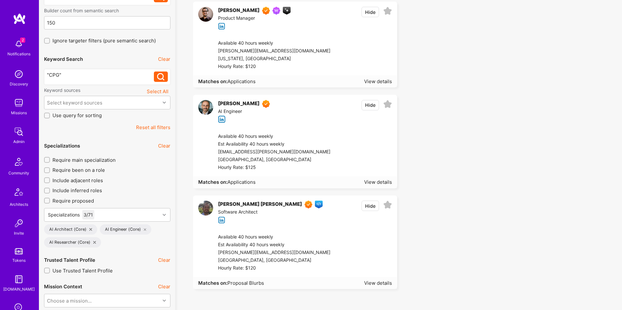
click at [231, 40] on div "Available 40 hours weekly" at bounding box center [274, 44] width 112 height 8
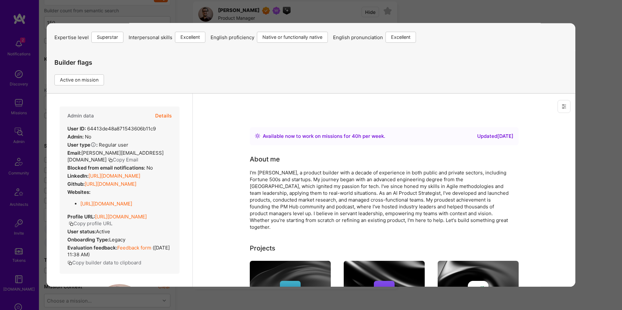
scroll to position [509, 0]
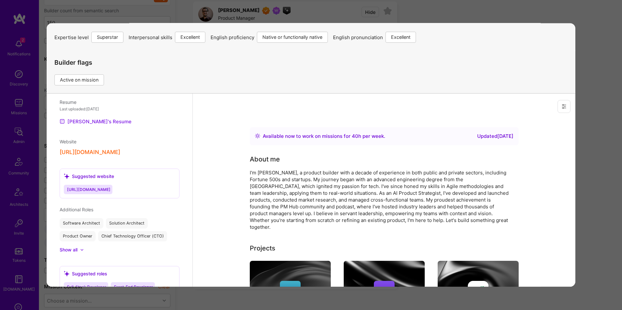
click at [85, 119] on link "Cyrus's Resume" at bounding box center [96, 122] width 72 height 8
click at [25, 123] on div "Previewing cyruseslamian Evaluation scores Expertise level Superstar Interperso…" at bounding box center [311, 155] width 622 height 310
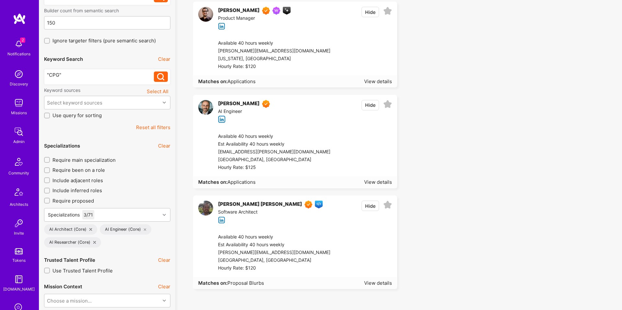
click at [208, 132] on div "Siavash Fahimi AI Engineer Hide Available 40 hours weekly Est Availability 40 h…" at bounding box center [295, 142] width 204 height 94
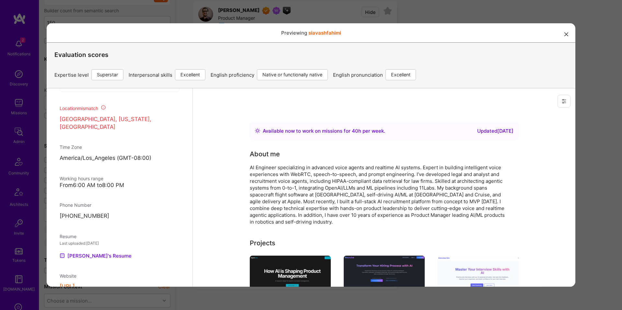
scroll to position [372, 0]
click at [99, 257] on link "Siavash's Resume" at bounding box center [96, 253] width 72 height 8
click at [41, 154] on div "Previewing siavashfahimi Evaluation scores Expertise level Superstar Interperso…" at bounding box center [311, 155] width 622 height 310
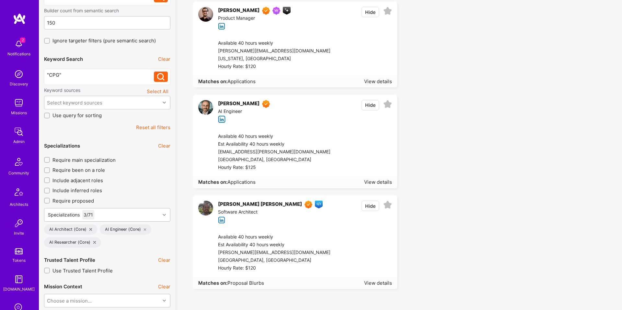
click at [98, 78] on div ""CPG"" at bounding box center [100, 75] width 107 height 7
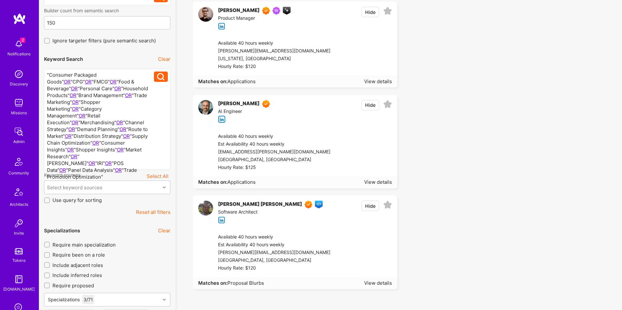
drag, startPoint x: 163, startPoint y: 79, endPoint x: 165, endPoint y: 88, distance: 9.5
click at [163, 79] on icon at bounding box center [160, 76] width 7 height 7
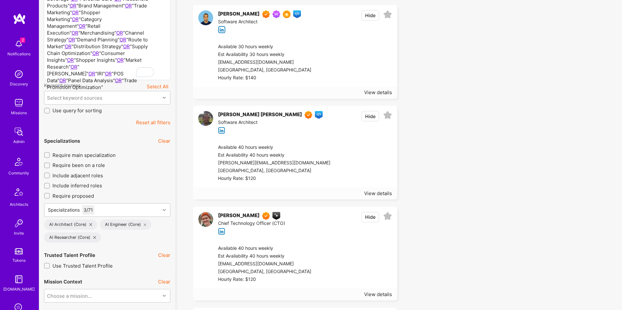
scroll to position [177, 0]
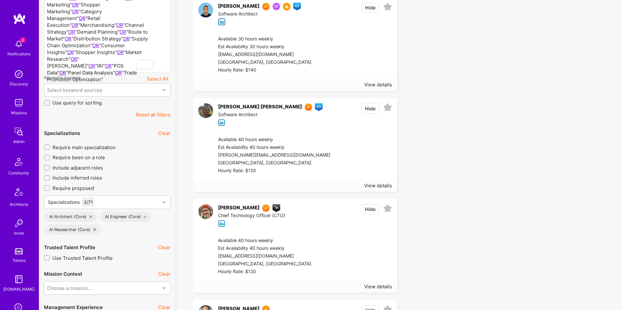
click at [316, 62] on div at bounding box center [351, 54] width 81 height 39
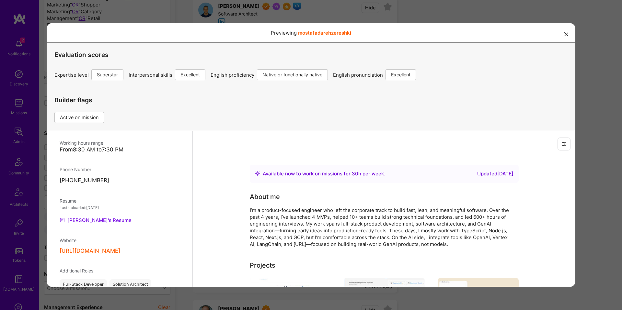
scroll to position [460, 0]
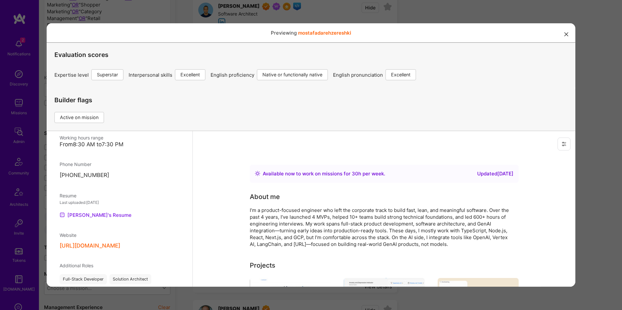
click at [92, 211] on link "Mostafa's Resume" at bounding box center [96, 215] width 72 height 8
click at [417, 17] on div "Previewing mostafadarehzereshki Evaluation scores Expertise level Superstar Int…" at bounding box center [311, 155] width 622 height 310
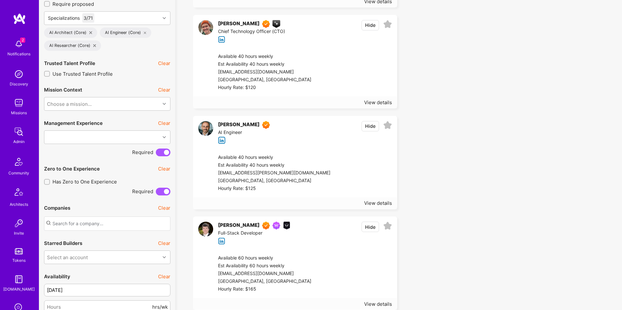
scroll to position [369, 0]
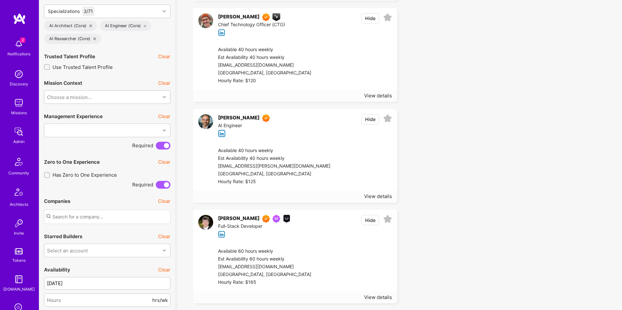
click at [300, 68] on div "[EMAIL_ADDRESS][DOMAIN_NAME]" at bounding box center [264, 66] width 93 height 8
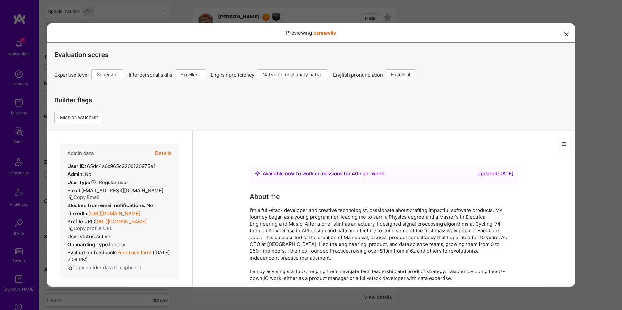
scroll to position [404, 0]
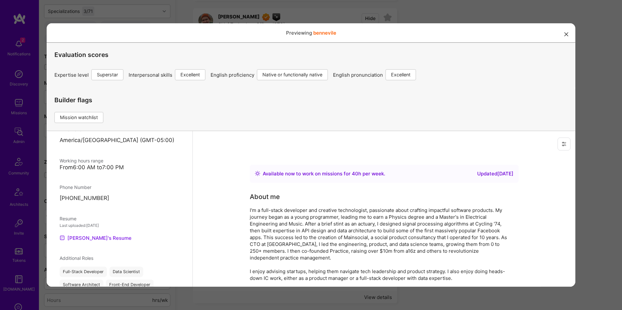
click at [73, 234] on link "Ben's Resume" at bounding box center [96, 238] width 72 height 8
click at [602, 80] on div "Previewing bennevile Evaluation scores Expertise level Superstar Interpersonal …" at bounding box center [311, 155] width 622 height 310
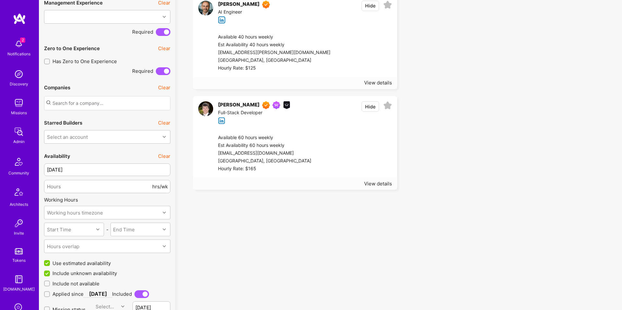
scroll to position [484, 0]
click at [303, 114] on div "Justin Jones AI Course Graduate Completed the AI augmented training. Full-Stack…" at bounding box center [294, 111] width 203 height 33
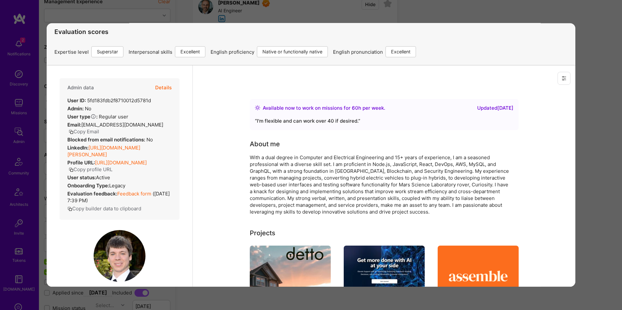
scroll to position [0, 0]
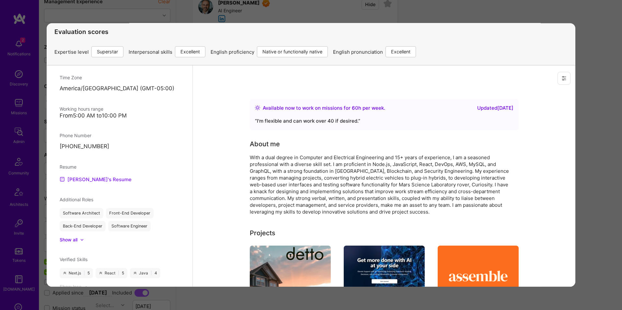
click at [88, 175] on link "Justin's Resume" at bounding box center [96, 179] width 72 height 8
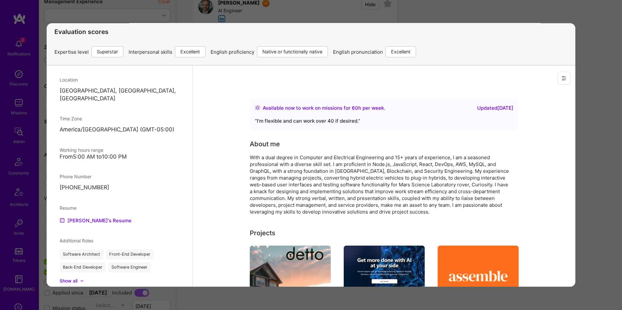
scroll to position [397, 0]
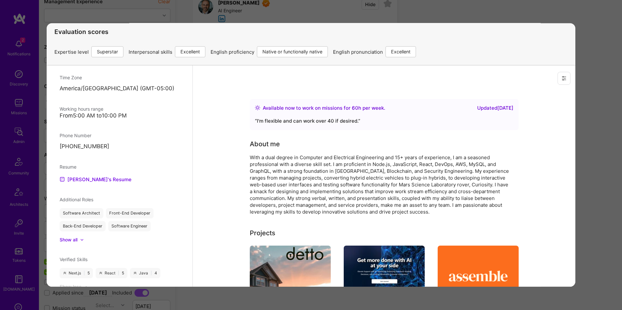
click at [580, 118] on div "Previewing jjones Evaluation scores Expertise level Superstar Interpersonal ski…" at bounding box center [311, 155] width 622 height 310
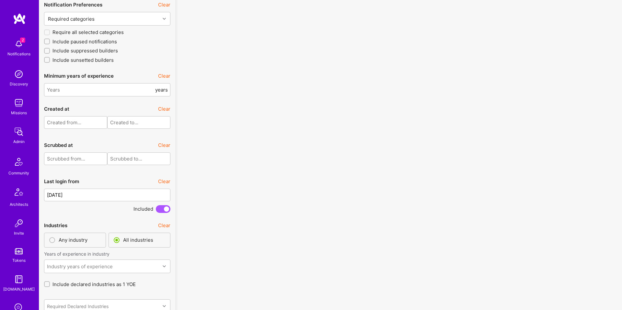
scroll to position [1516, 0]
click at [161, 186] on div "Last login from Clear" at bounding box center [107, 181] width 126 height 15
click at [163, 183] on button "Clear" at bounding box center [164, 180] width 12 height 7
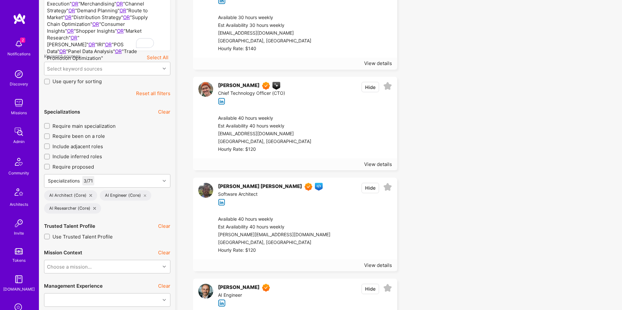
scroll to position [200, 0]
click at [162, 109] on button "Clear" at bounding box center [164, 111] width 12 height 7
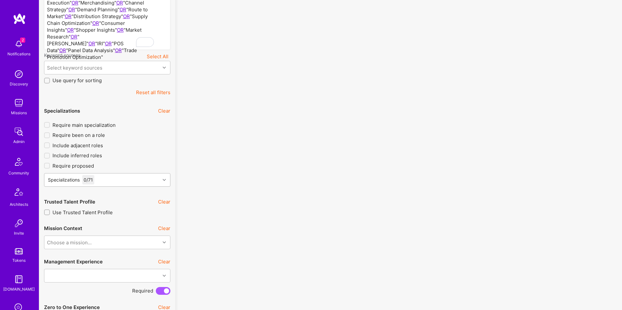
click at [112, 180] on div "Specializations 0 / 71" at bounding box center [102, 180] width 116 height 13
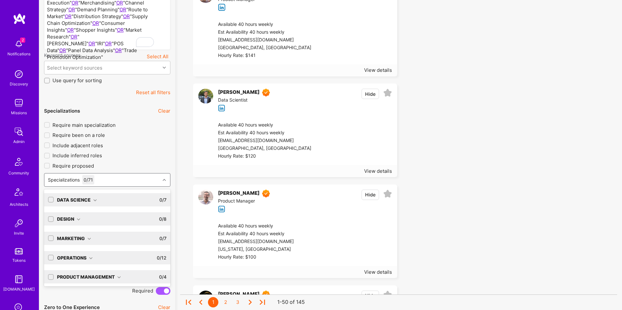
click at [48, 200] on div at bounding box center [51, 200] width 6 height 6
click at [49, 199] on input "checkbox" at bounding box center [51, 200] width 5 height 5
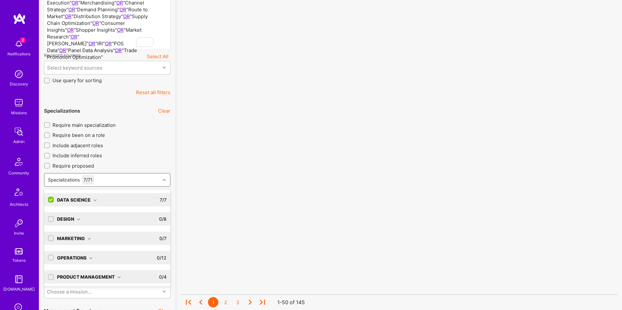
scroll to position [40, 0]
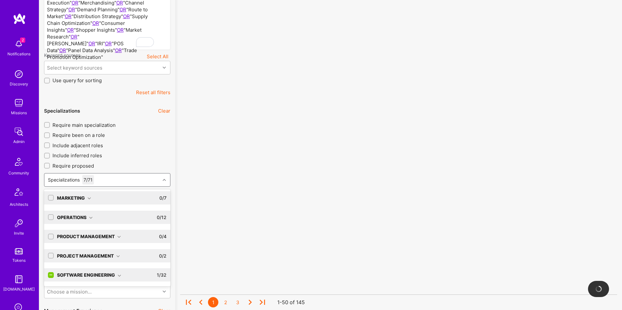
click at [51, 275] on input "checkbox" at bounding box center [52, 276] width 6 height 6
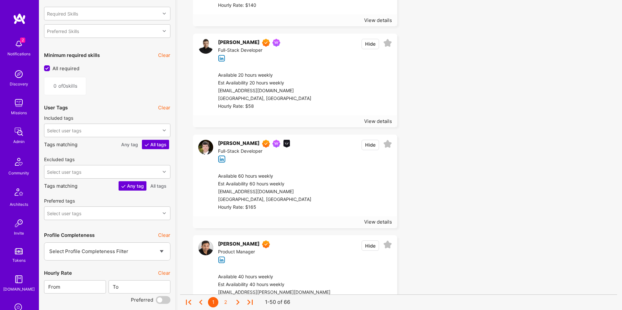
scroll to position [1212, 0]
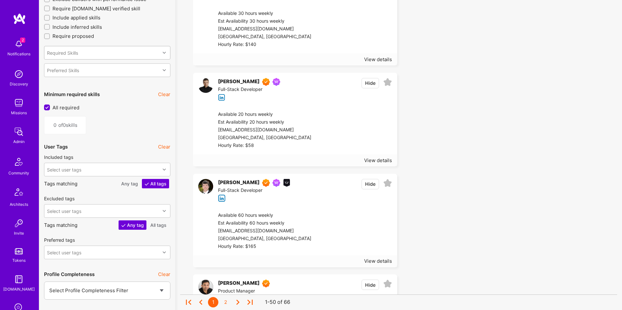
click at [105, 58] on div "Required Skills" at bounding box center [102, 52] width 116 height 13
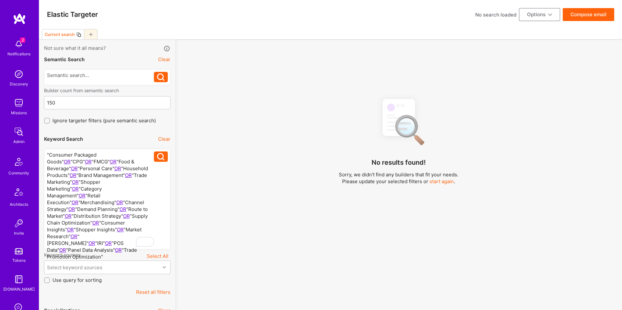
scroll to position [184, 0]
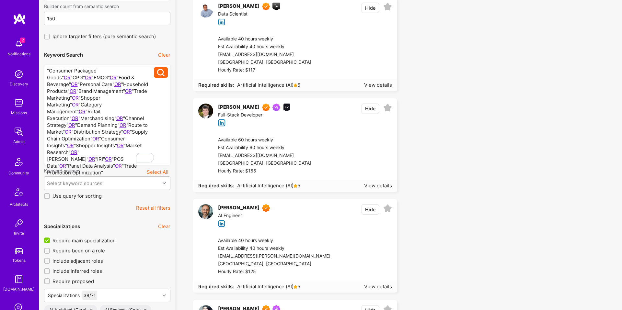
scroll to position [85, 0]
click at [346, 63] on div at bounding box center [351, 53] width 81 height 39
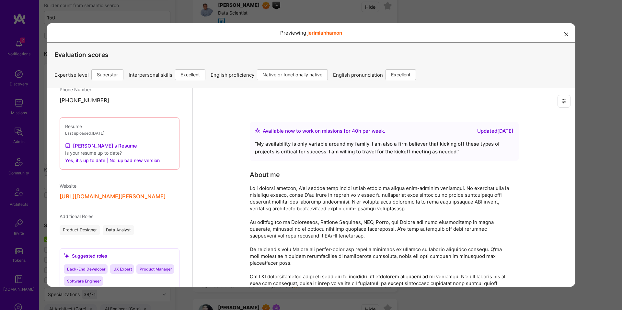
scroll to position [485, 0]
click at [105, 147] on link "[PERSON_NAME]'s Resume" at bounding box center [101, 145] width 72 height 8
click at [583, 50] on div "Previewing jerimiahhamon Evaluation scores Expertise level Superstar Interperso…" at bounding box center [311, 155] width 622 height 310
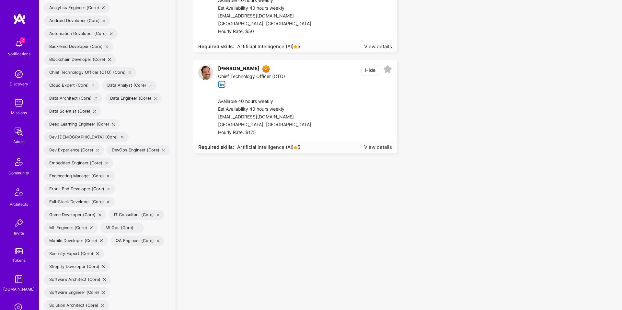
scroll to position [426, 0]
click at [320, 108] on div at bounding box center [351, 116] width 81 height 39
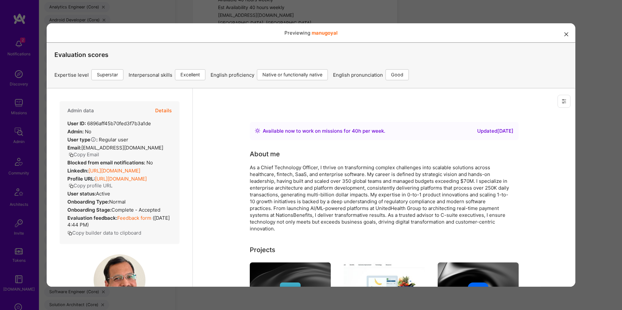
scroll to position [374, 0]
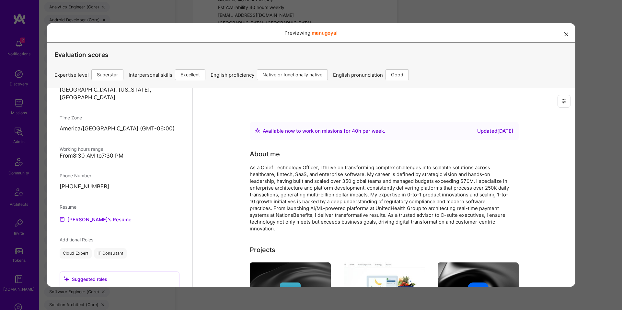
click at [597, 98] on div "Previewing manugoyal Evaluation scores Expertise level Superstar Interpersonal …" at bounding box center [311, 155] width 622 height 310
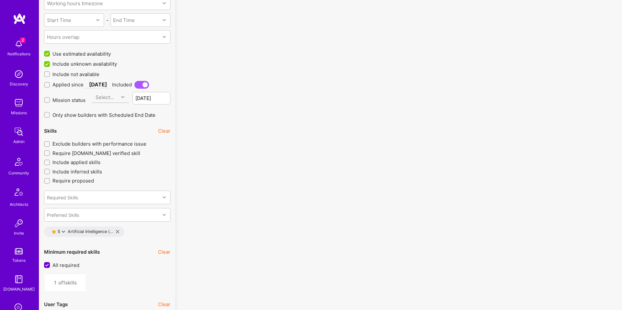
scroll to position [1071, 0]
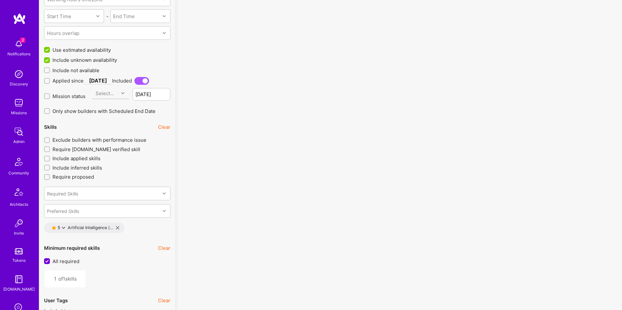
click at [89, 71] on span "Include not available" at bounding box center [75, 70] width 47 height 7
click at [50, 71] on input "Include not available" at bounding box center [47, 70] width 5 height 5
checkbox input "true"
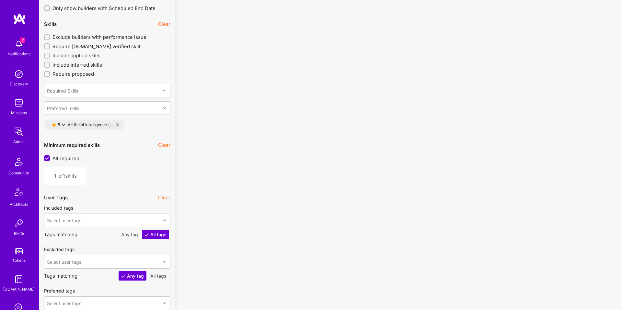
scroll to position [1174, 0]
click at [119, 126] on icon at bounding box center [117, 125] width 3 height 3
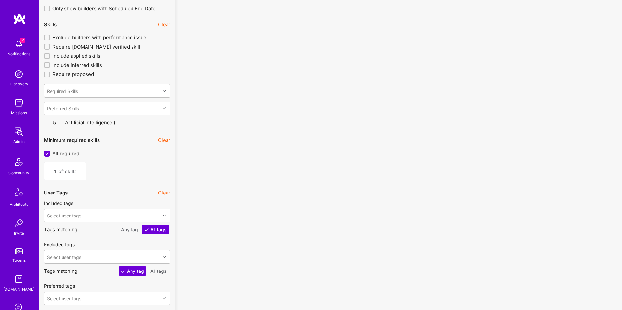
type input "0"
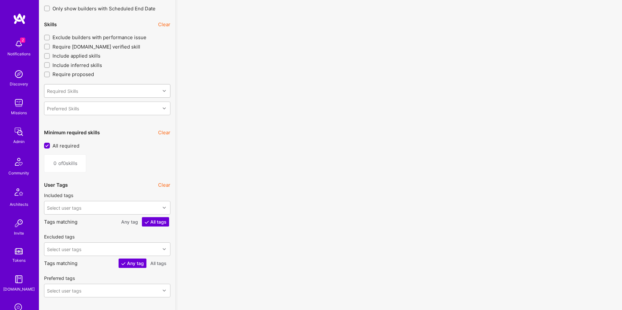
click at [136, 94] on div "Required Skills" at bounding box center [102, 91] width 116 height 13
type input "lang"
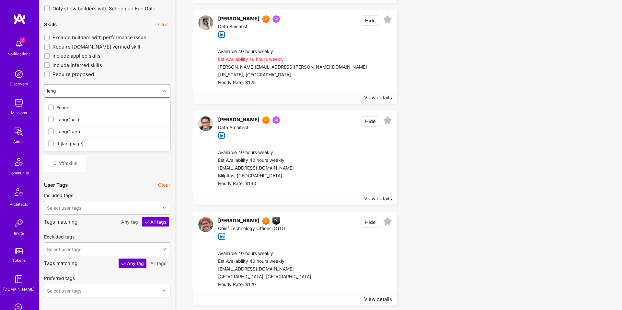
click at [65, 131] on div "LangGraph" at bounding box center [107, 131] width 119 height 7
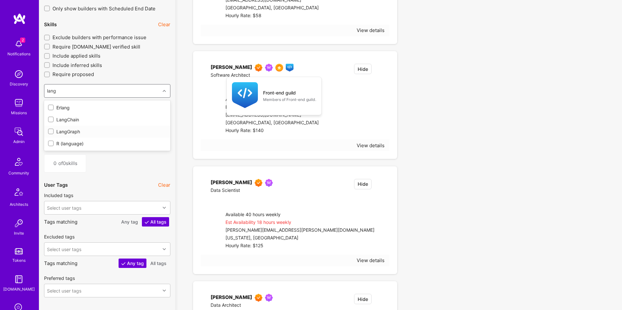
type input "1"
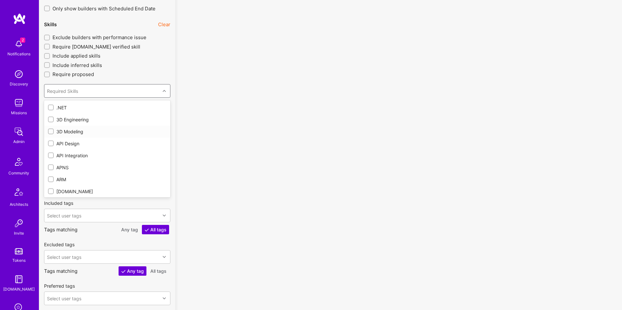
checkbox input "true"
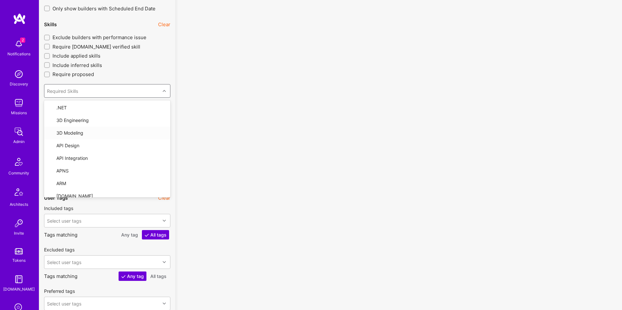
click at [175, 132] on div "Not sure what it all means? Semantic Search Clear Builder count from semantic s…" at bounding box center [107, 87] width 136 height 2442
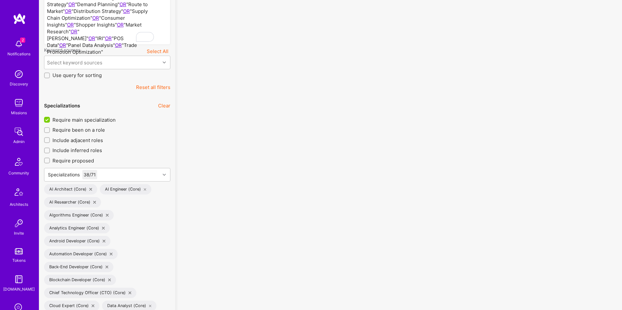
scroll to position [302, 0]
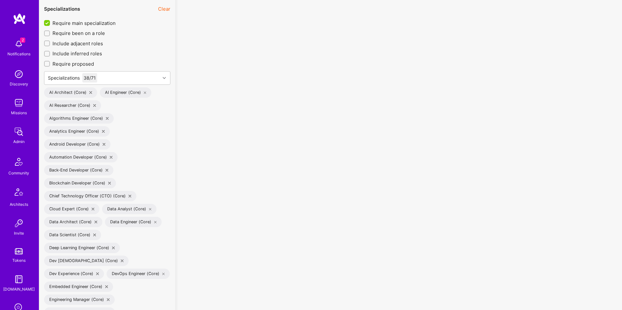
click at [81, 26] on span "Require main specialization" at bounding box center [83, 23] width 63 height 7
click at [51, 26] on input "Require main specialization" at bounding box center [48, 23] width 6 height 6
checkbox input "false"
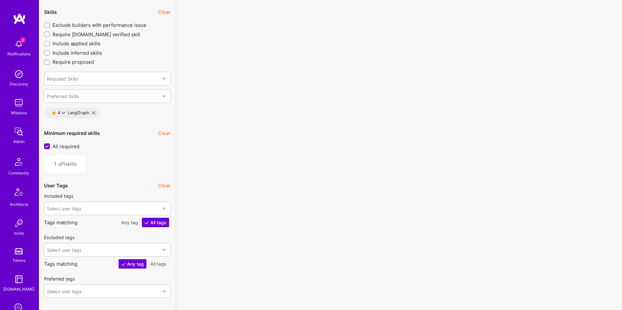
scroll to position [1189, 0]
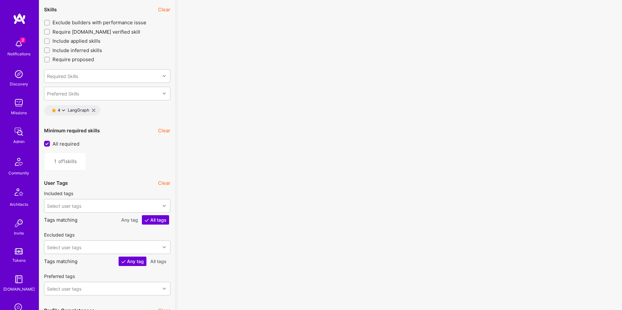
click at [94, 109] on icon at bounding box center [93, 110] width 3 height 3
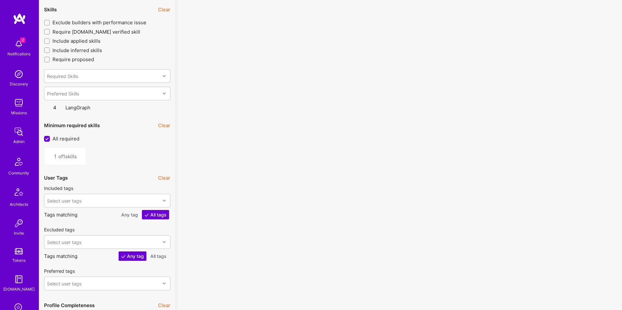
type input "0"
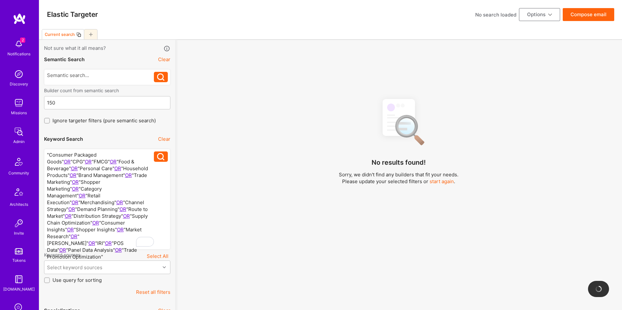
click at [58, 154] on div ""Consumer Packaged Goods" OR "CPG" OR "FMCG" OR "Food & Beverage" OR "Personal …" at bounding box center [100, 199] width 107 height 95
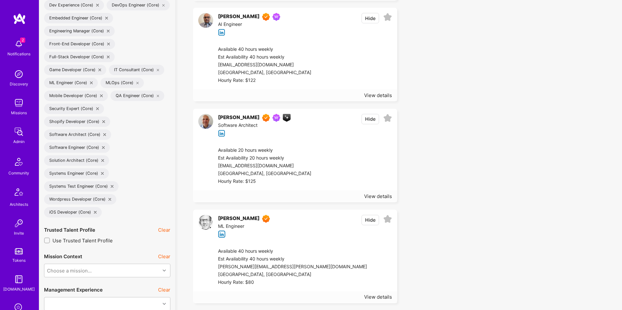
scroll to position [572, 0]
click at [343, 79] on div at bounding box center [351, 63] width 81 height 39
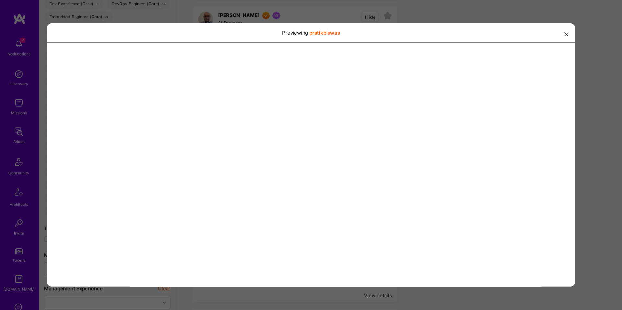
click at [376, 17] on div "Previewing pratikbiswas" at bounding box center [311, 155] width 622 height 310
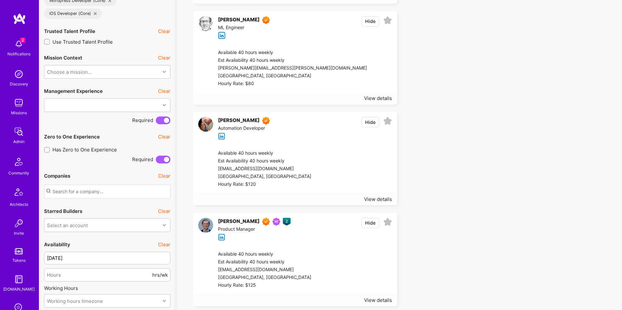
scroll to position [770, 0]
click at [369, 94] on div "View details" at bounding box center [378, 97] width 28 height 7
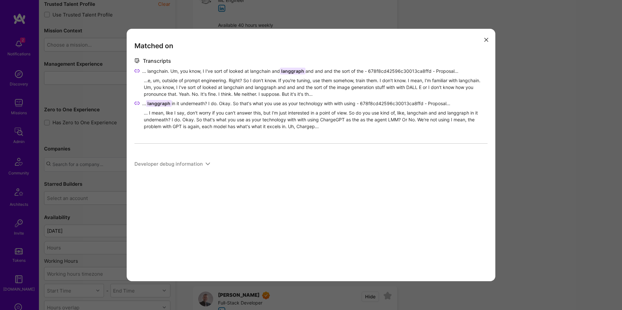
scroll to position [805, 0]
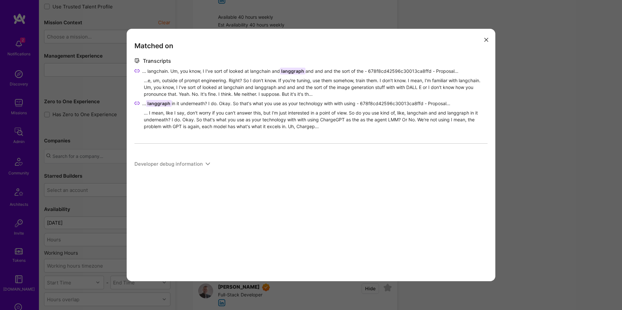
click at [313, 41] on div "Matched on Transcripts ... langchain. Um, you know, I I've sort of looked at la…" at bounding box center [311, 155] width 369 height 253
click at [313, 29] on div "Matched on Transcripts ... langchain. Um, you know, I I've sort of looked at la…" at bounding box center [311, 155] width 369 height 253
click at [314, 22] on div "Matched on Transcripts ... langchain. Um, you know, I I've sort of looked at la…" at bounding box center [311, 155] width 622 height 310
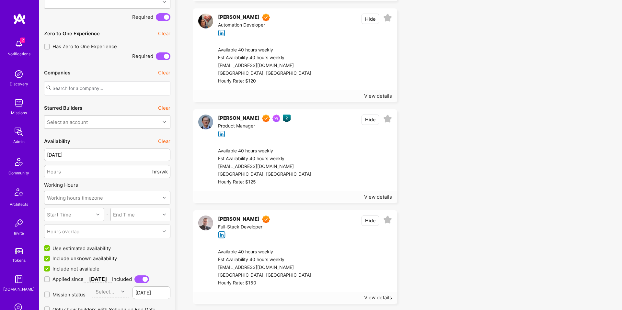
scroll to position [873, 0]
click at [369, 94] on div "View details" at bounding box center [378, 95] width 28 height 7
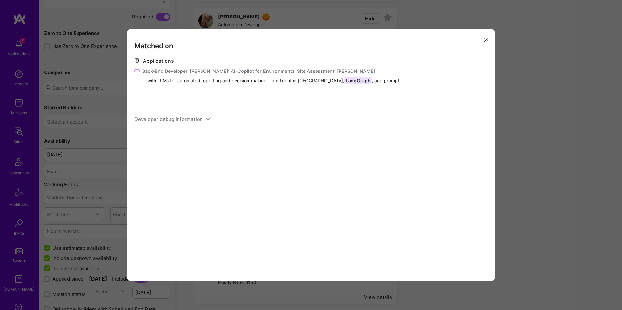
click at [508, 105] on div "Matched on Applications Back-End Developer, [PERSON_NAME]: AI-Copilot for Envir…" at bounding box center [311, 155] width 622 height 310
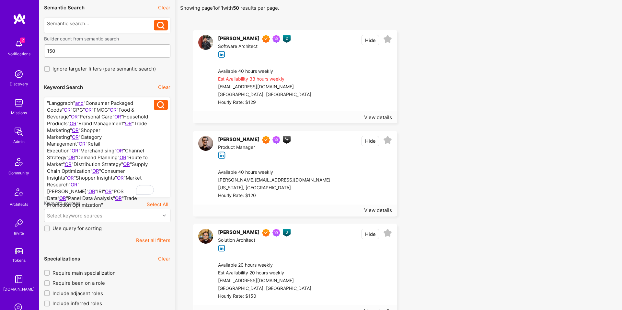
scroll to position [0, 0]
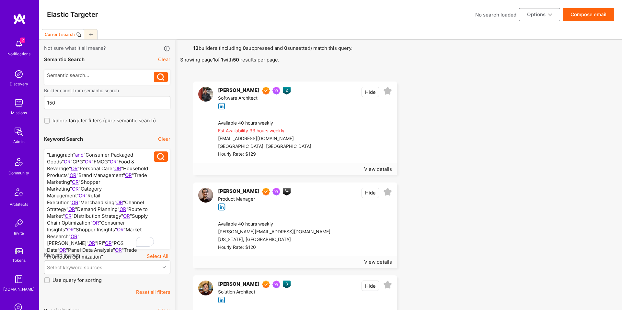
click at [67, 154] on div ""Langgraph" and "Consumer Packaged Goods" OR "CPG" OR "FMCG" OR "Food & Beverag…" at bounding box center [100, 199] width 107 height 95
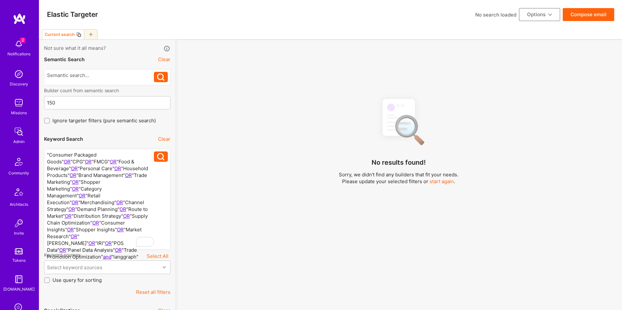
click at [101, 245] on div ""Consumer Packaged Goods" OR "CPG" OR "FMCG" OR "Food & Beverage" OR "Personal …" at bounding box center [100, 199] width 107 height 95
click at [78, 245] on div ""Consumer Packaged Goods" OR "CPG" OR "FMCG" OR "Food & Beverage" OR "Personal …" at bounding box center [100, 199] width 107 height 95
click at [49, 157] on div ""Consumer Packaged Goods" OR "CPG" OR "FMCG" OR "Food & Beverage" OR "Personal …" at bounding box center [100, 199] width 107 height 95
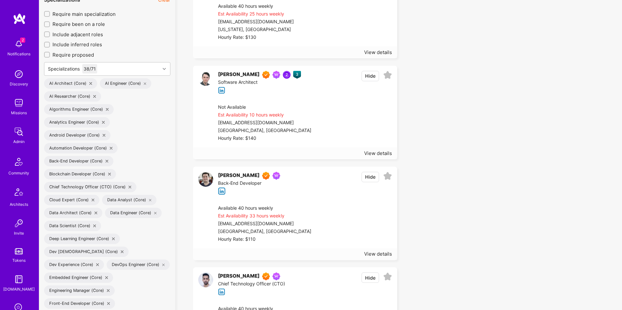
scroll to position [311, 0]
click at [389, 51] on div "View details" at bounding box center [378, 52] width 28 height 7
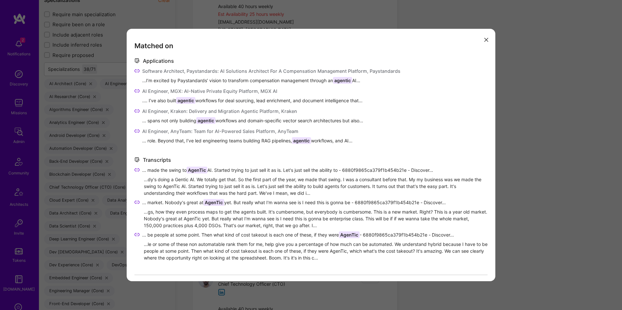
scroll to position [34, 0]
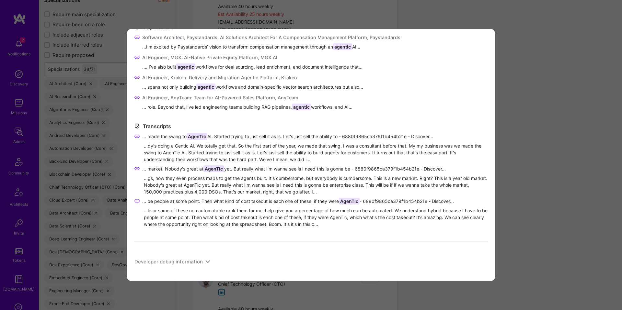
click at [515, 122] on div "Matched on Applications Software Architect, Paystandards: AI Solutions Architec…" at bounding box center [311, 155] width 622 height 310
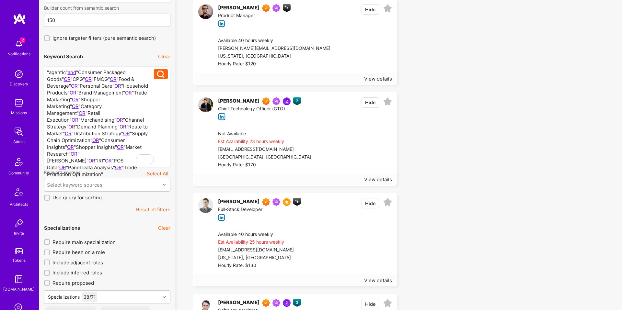
scroll to position [82, 0]
click at [59, 72] on div ""agentic" and "Consumer Packaged Goods" OR "CPG" OR "FMCG" OR "Food & Beverage"…" at bounding box center [100, 117] width 107 height 95
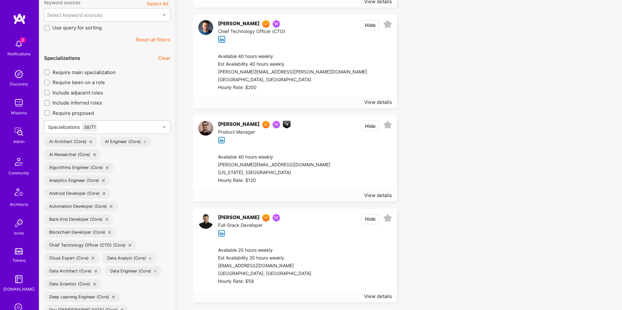
scroll to position [167, 0]
click at [376, 102] on div "View details" at bounding box center [378, 103] width 28 height 7
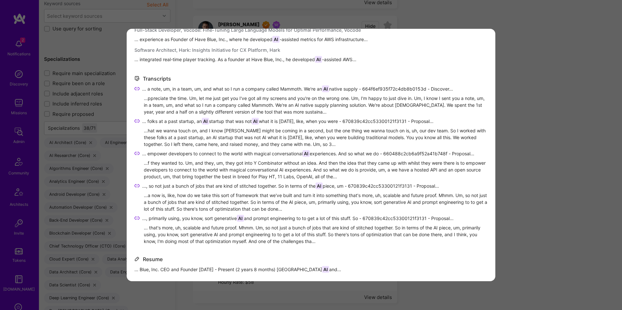
scroll to position [112, 0]
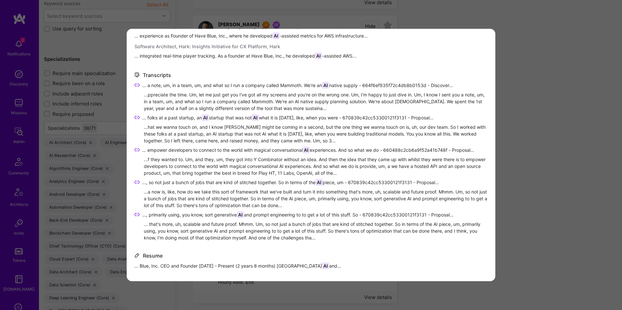
click at [565, 119] on div "Matched on Projects Have Blue, Inc., Metrum ... AI -assisted metrics and monito…" at bounding box center [311, 155] width 622 height 310
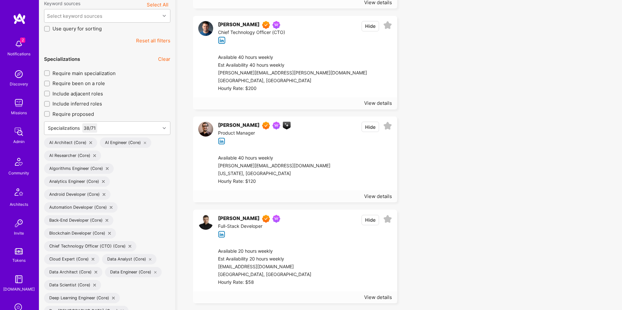
click at [296, 80] on div "[GEOGRAPHIC_DATA], [GEOGRAPHIC_DATA]" at bounding box center [292, 81] width 149 height 8
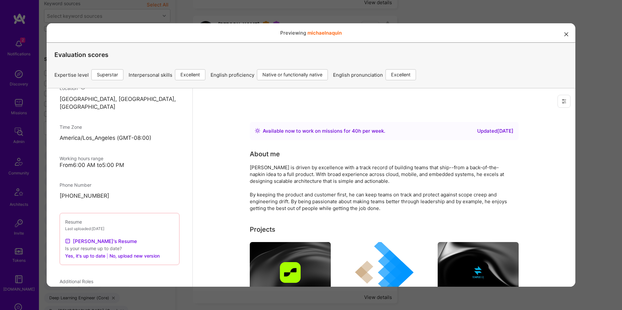
scroll to position [379, 0]
click at [108, 236] on link "[PERSON_NAME]'s Resume" at bounding box center [101, 240] width 72 height 8
click at [590, 47] on div "Previewing michaelnaquin Evaluation scores Expertise level Superstar Interperso…" at bounding box center [311, 155] width 622 height 310
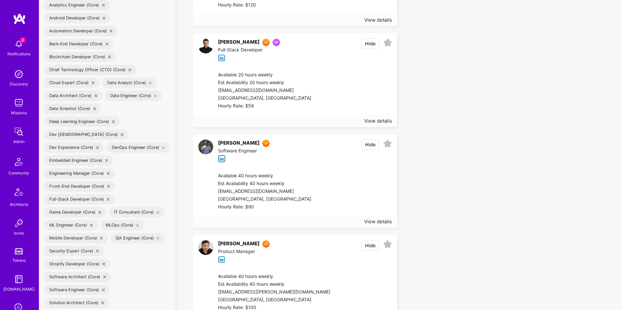
scroll to position [351, 0]
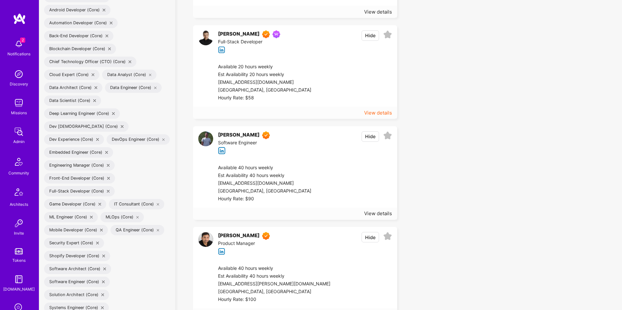
click at [380, 109] on div "View details" at bounding box center [378, 112] width 28 height 7
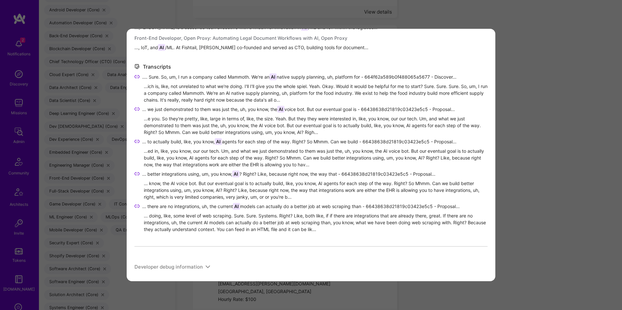
scroll to position [206, 0]
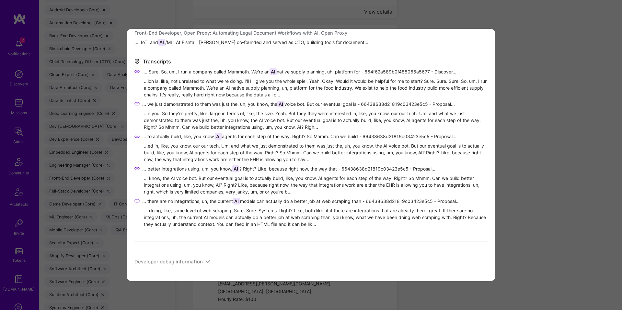
click at [528, 111] on div "Matched on About Me ... working in logistics, supply chain, IoT, and AI /ML. St…" at bounding box center [311, 155] width 622 height 310
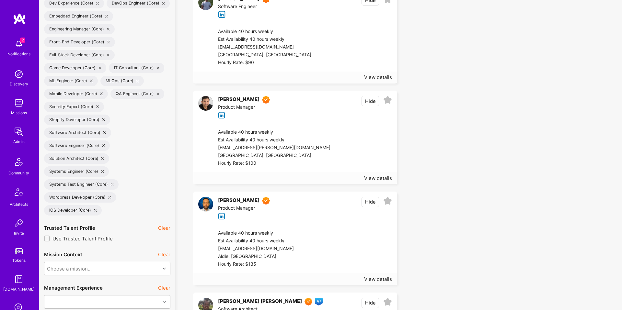
scroll to position [489, 0]
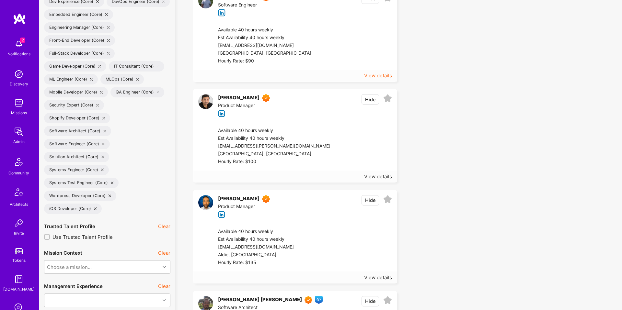
click at [383, 74] on div "View details" at bounding box center [378, 75] width 28 height 7
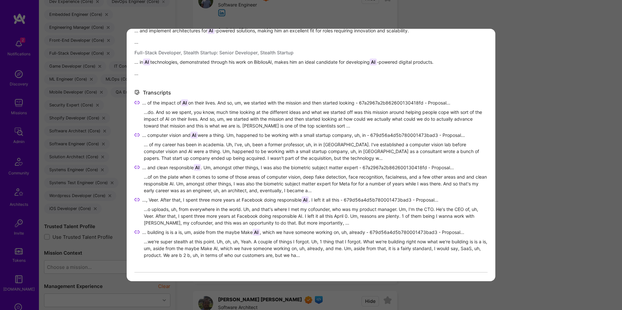
scroll to position [216, 0]
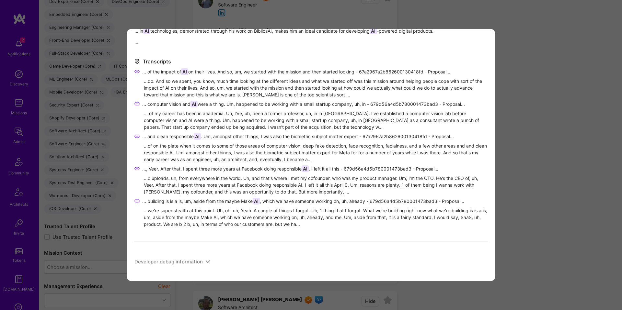
click at [545, 122] on div "Matched on Projects zucca, zucca ai ...zucca ai ... BibliosAI, Intelligent RAG …" at bounding box center [311, 155] width 622 height 310
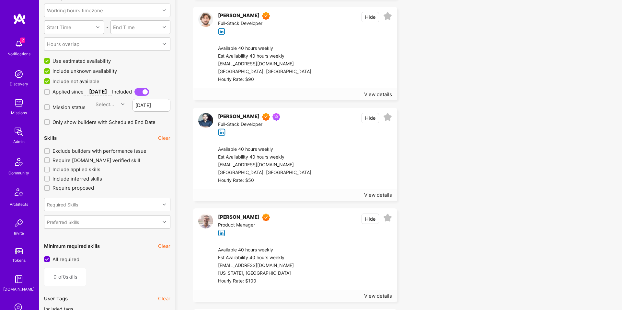
scroll to position [971, 0]
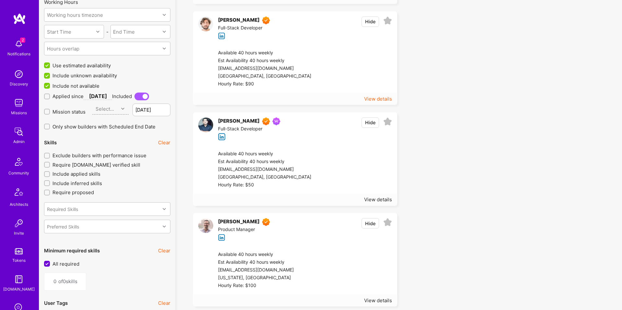
click at [369, 96] on div "View details" at bounding box center [378, 99] width 28 height 7
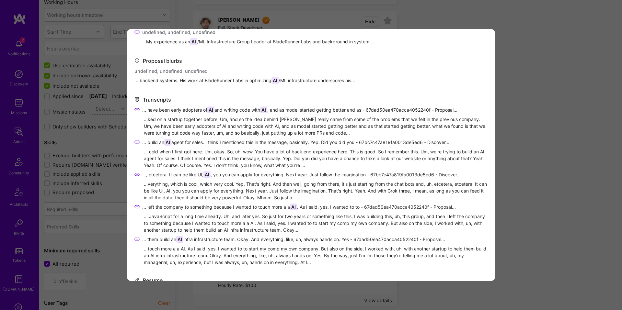
scroll to position [368, 0]
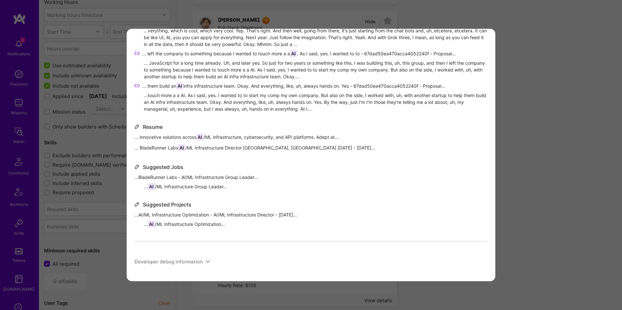
click at [520, 100] on div "Matched on About Me ..., agile methodologies, and AI /ML infrastructure. I've l…" at bounding box center [311, 155] width 622 height 310
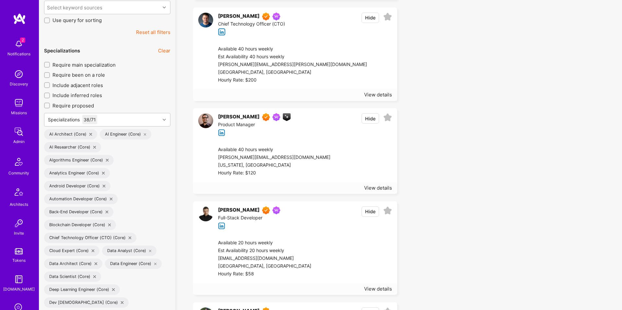
scroll to position [0, 0]
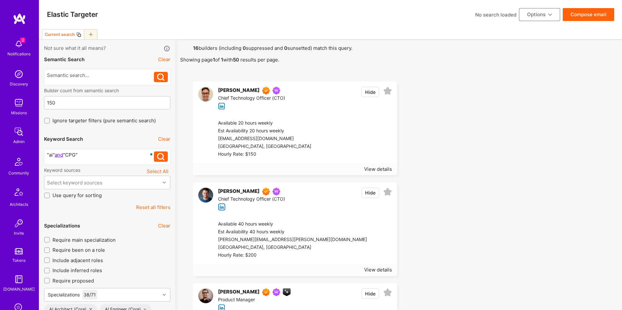
click at [69, 156] on div ""ai" and "CPG"" at bounding box center [100, 155] width 107 height 7
click at [87, 155] on div ""ai" and "CPG"" at bounding box center [100, 155] width 107 height 7
click at [95, 155] on div ""ai" and "CPG"" at bounding box center [100, 155] width 107 height 7
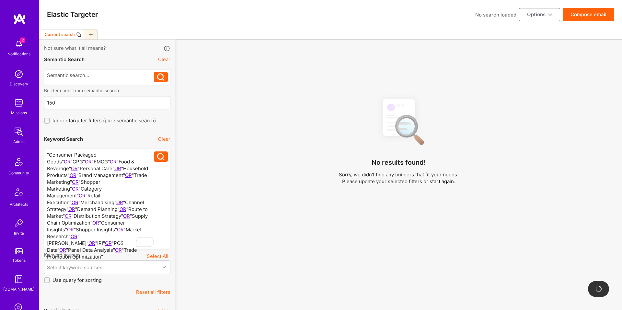
click at [77, 155] on div ""Consumer Packaged Goods" OR "CPG" OR "FMCG" OR "Food & Beverage" OR "Personal …" at bounding box center [100, 199] width 107 height 95
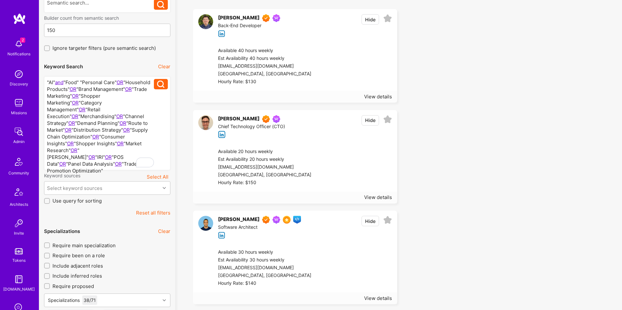
scroll to position [65, 0]
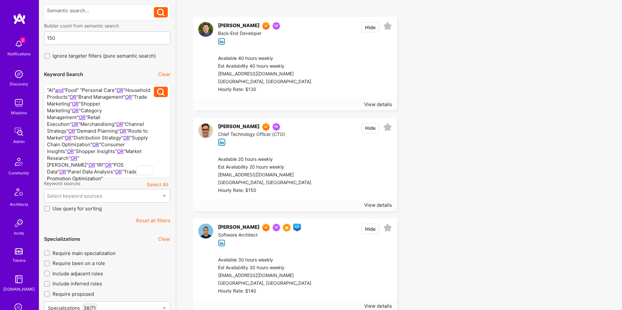
click at [83, 90] on div ""AI" and "Food" "Personal Care" OR "Household Products" OR "Brand Management" O…" at bounding box center [100, 131] width 107 height 88
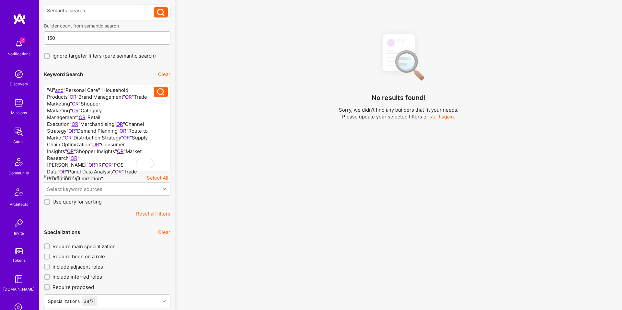
drag, startPoint x: 73, startPoint y: 91, endPoint x: 68, endPoint y: 91, distance: 4.9
click at [72, 91] on div ""AI" and "Personal Care" "Household Products" OR "Brand Management" OR "Trade M…" at bounding box center [100, 128] width 107 height 82
drag, startPoint x: 65, startPoint y: 91, endPoint x: 99, endPoint y: 91, distance: 34.0
click at [98, 91] on div ""AI" and "Personal Care" "Household Products" OR "Brand Management" OR "Trade M…" at bounding box center [100, 128] width 107 height 82
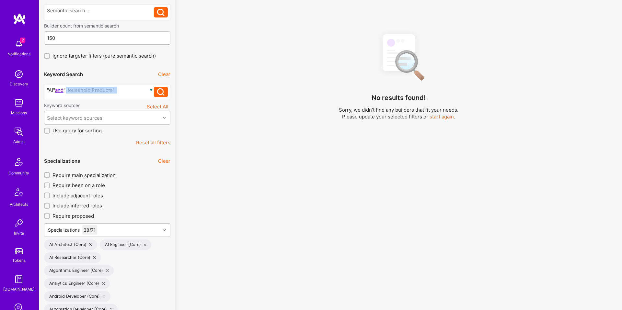
click at [66, 90] on div ""AI" and "Household Products"" at bounding box center [100, 90] width 107 height 7
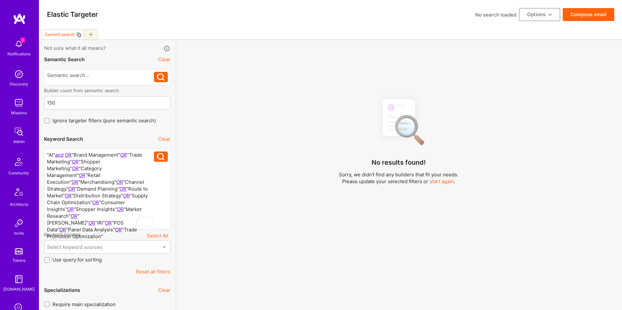
click at [101, 162] on div ""AI" and OR "Brand Management" OR "Trade Marketing" OR "Shopper Marketing" OR "…" at bounding box center [100, 189] width 107 height 75
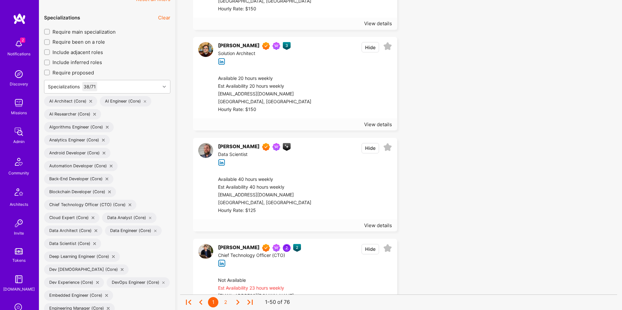
scroll to position [253, 0]
click at [314, 87] on div at bounding box center [351, 93] width 81 height 39
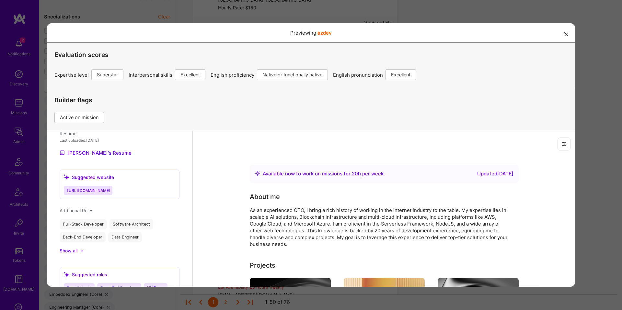
scroll to position [532, 0]
click at [86, 152] on link "[PERSON_NAME]'s Resume" at bounding box center [96, 154] width 72 height 8
click at [182, 17] on div "Previewing azdev Evaluation scores Expertise level Superstar Interpersonal skil…" at bounding box center [311, 155] width 622 height 310
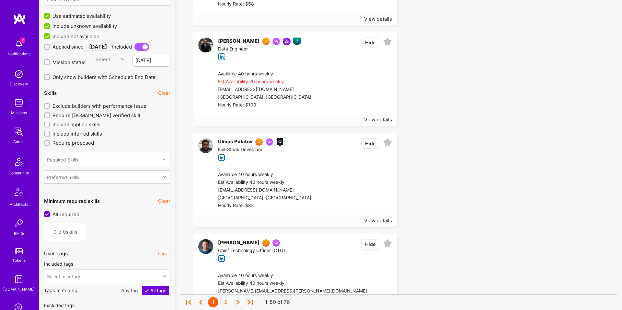
scroll to position [1144, 0]
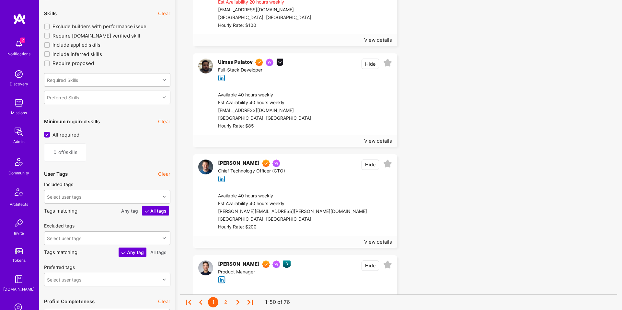
click at [270, 107] on div "[EMAIL_ADDRESS][DOMAIN_NAME]" at bounding box center [264, 111] width 93 height 8
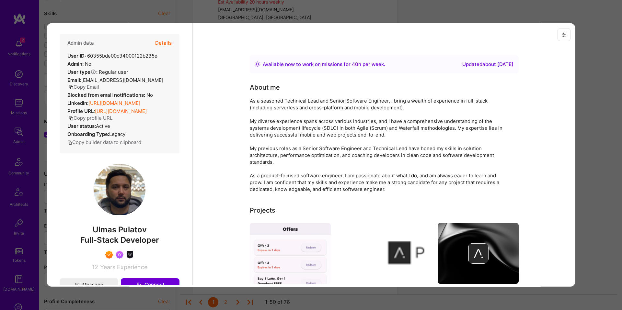
scroll to position [0, 0]
click at [140, 102] on link "[URL][DOMAIN_NAME]" at bounding box center [114, 104] width 52 height 6
click at [186, 8] on div "Previewing ulmas Evaluation scores Expertise level Superstar Interpersonal skil…" at bounding box center [311, 155] width 622 height 310
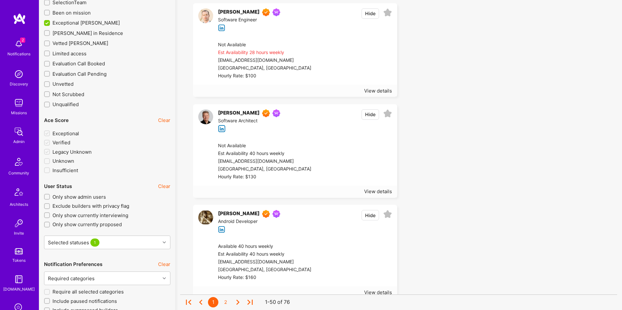
scroll to position [1592, 0]
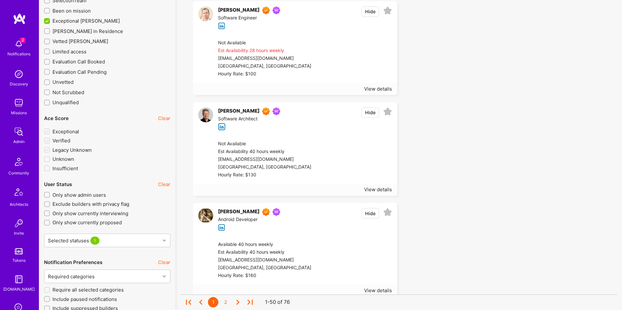
click at [343, 63] on div at bounding box center [351, 58] width 81 height 39
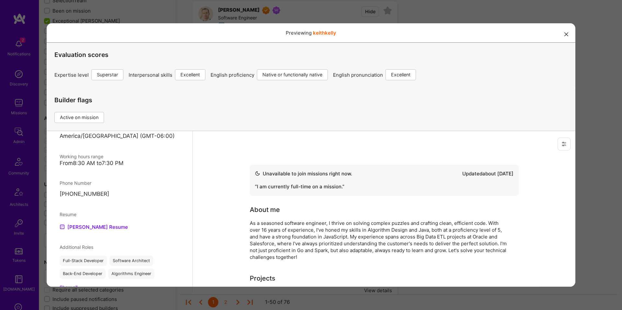
scroll to position [419, 0]
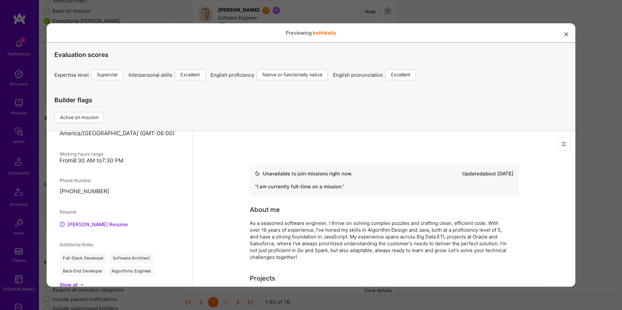
click at [88, 221] on link "[PERSON_NAME] Resume" at bounding box center [94, 225] width 68 height 8
click at [285, 16] on div "Previewing keithkelly Evaluation scores Expertise level Superstar Interpersonal…" at bounding box center [311, 155] width 622 height 310
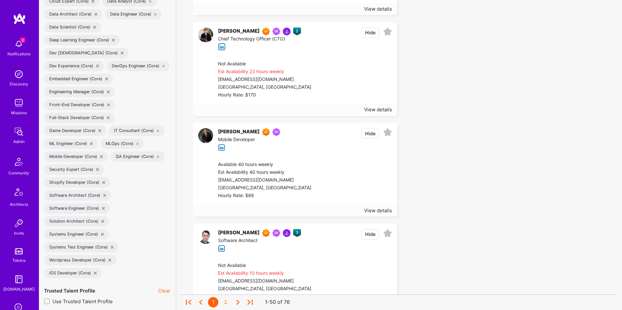
scroll to position [0, 0]
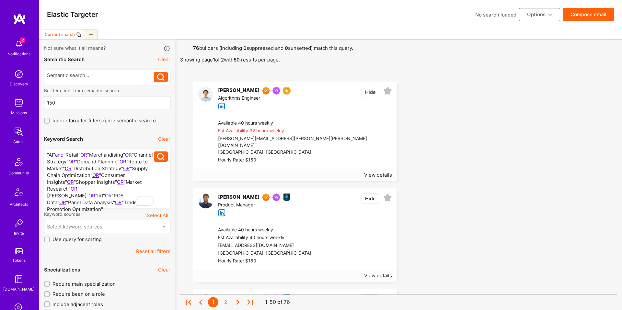
click at [86, 155] on div ""AI" and "Retail" OR "Merchandising" OR "Channel Strategy" OR "Demand Planning"…" at bounding box center [100, 179] width 107 height 54
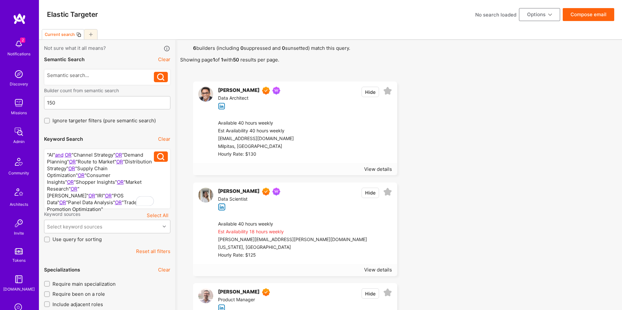
scroll to position [82, 0]
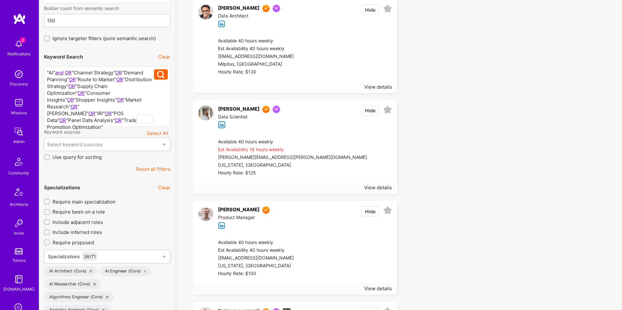
click at [254, 155] on div "[PERSON_NAME][EMAIL_ADDRESS][PERSON_NAME][DOMAIN_NAME]" at bounding box center [292, 158] width 149 height 8
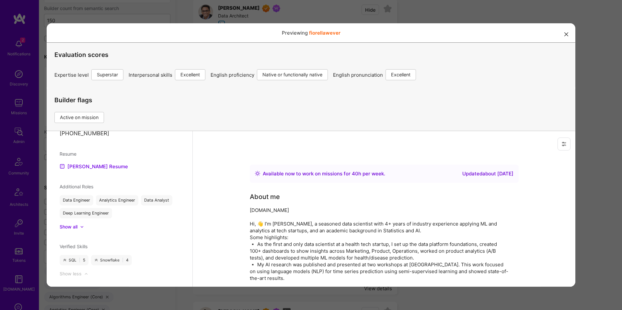
scroll to position [443, 0]
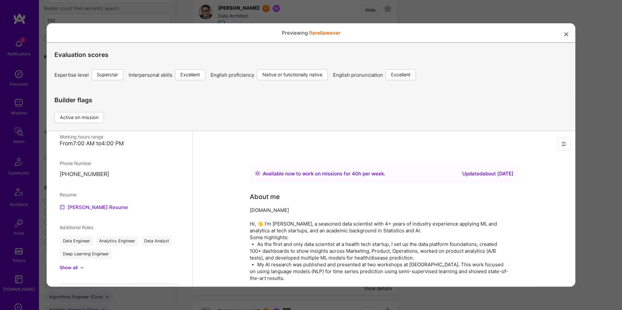
click at [92, 203] on link "[PERSON_NAME] Resume" at bounding box center [94, 207] width 68 height 8
click at [454, 15] on div "Previewing fiorellawever Evaluation scores Expertise level Superstar Interperso…" at bounding box center [311, 155] width 622 height 310
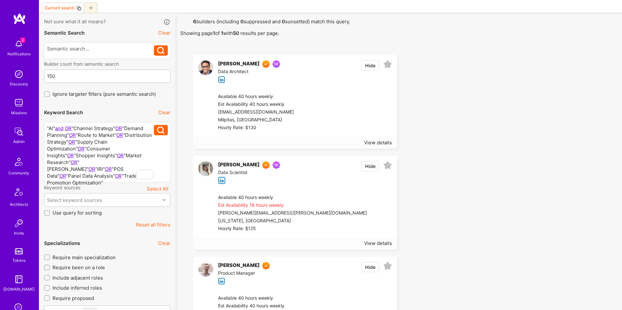
scroll to position [0, 0]
